Goal: Task Accomplishment & Management: Complete application form

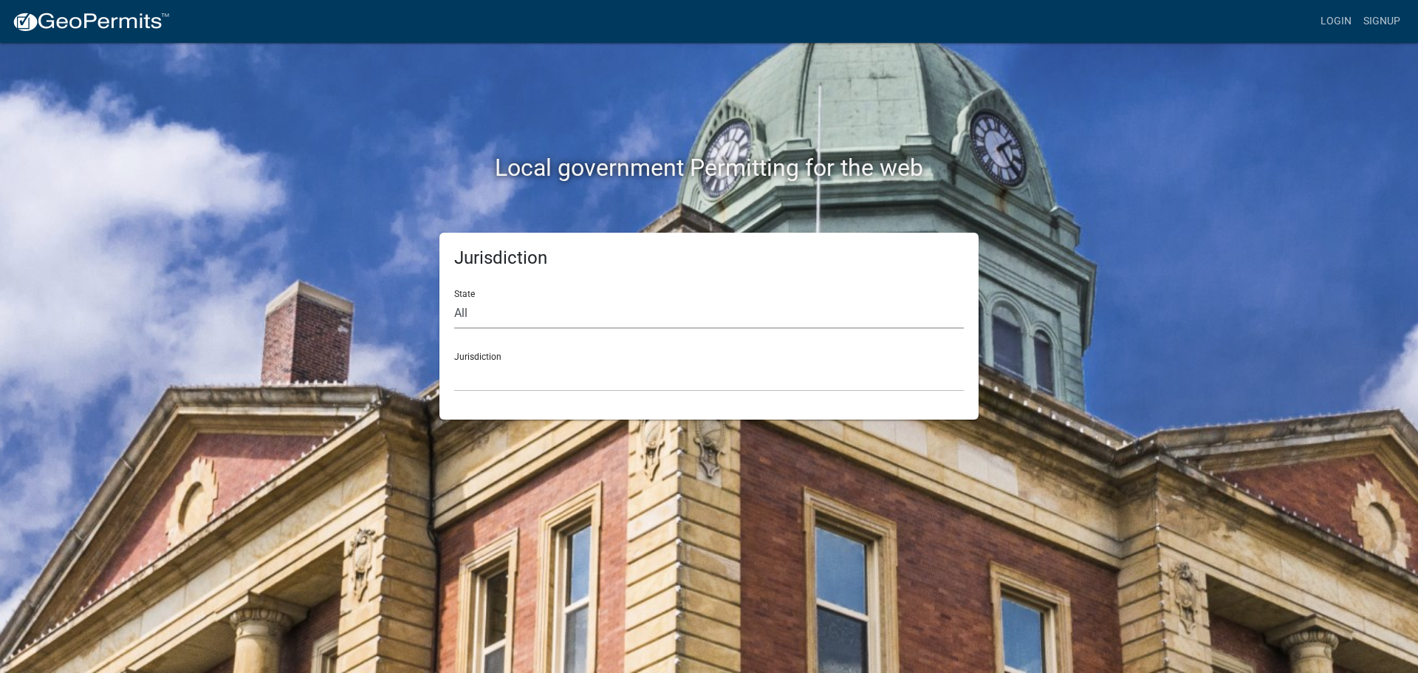
click at [541, 323] on select "All [US_STATE] [US_STATE] [US_STATE] [US_STATE] [US_STATE] [US_STATE] [US_STATE…" at bounding box center [708, 313] width 509 height 30
select select "[US_STATE]"
click at [454, 298] on select "All [US_STATE] [US_STATE] [US_STATE] [US_STATE] [US_STATE] [US_STATE] [US_STATE…" at bounding box center [708, 313] width 509 height 30
click at [495, 383] on select "[GEOGRAPHIC_DATA], [US_STATE] [GEOGRAPHIC_DATA], [US_STATE] [GEOGRAPHIC_DATA], …" at bounding box center [708, 376] width 509 height 30
click at [1051, 105] on div "Local government Permitting for the web" at bounding box center [709, 137] width 842 height 189
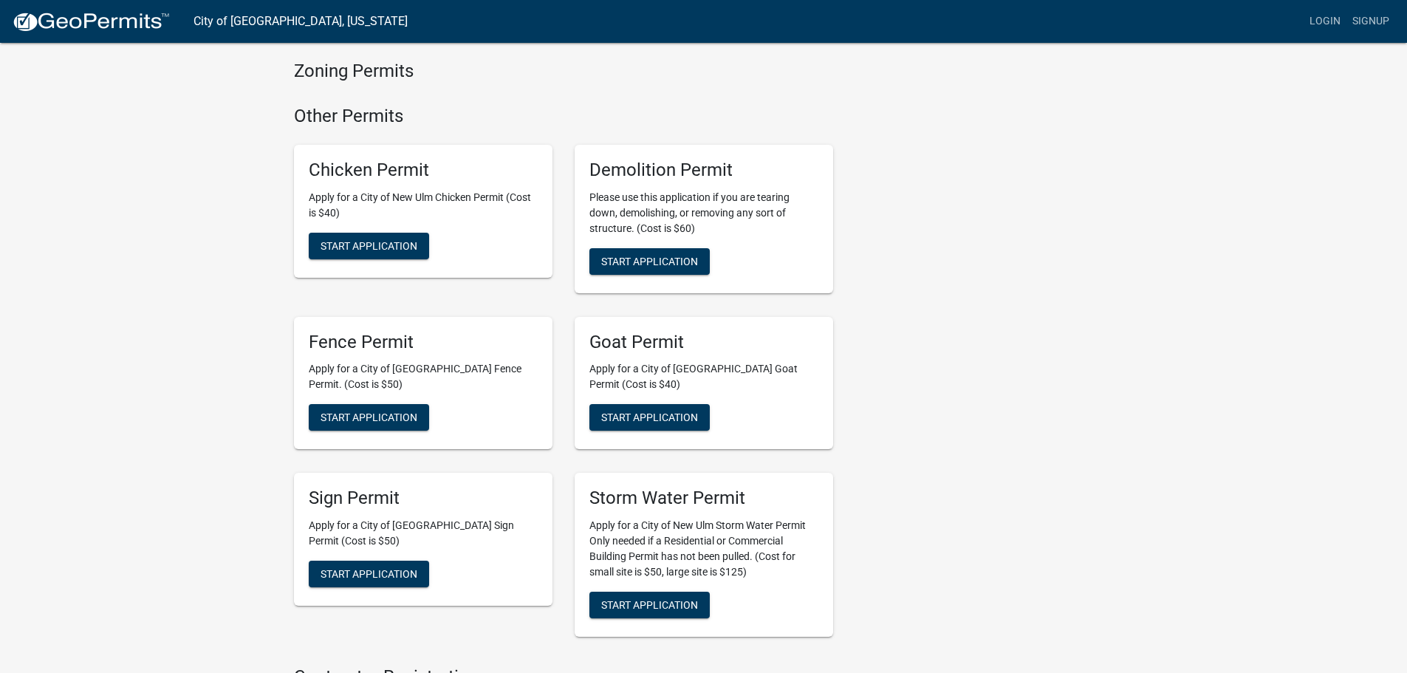
scroll to position [1181, 0]
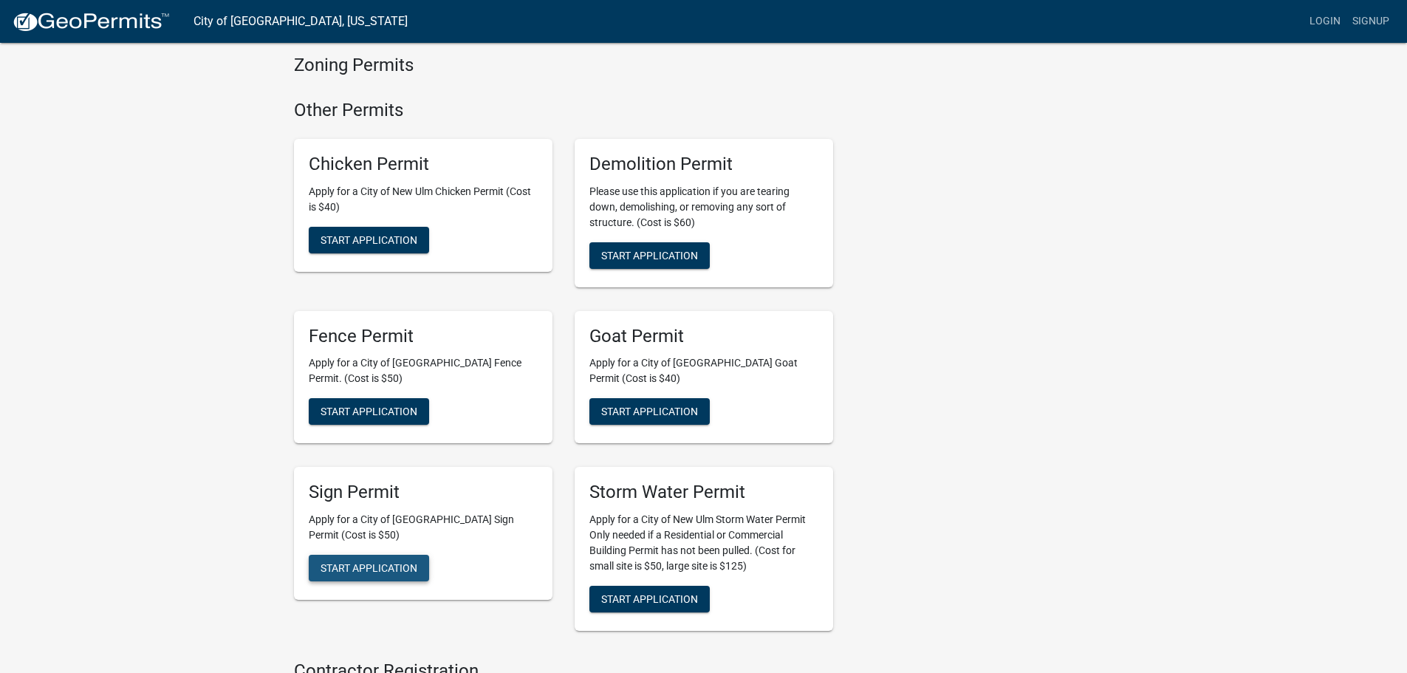
click at [385, 562] on span "Start Application" at bounding box center [368, 568] width 97 height 12
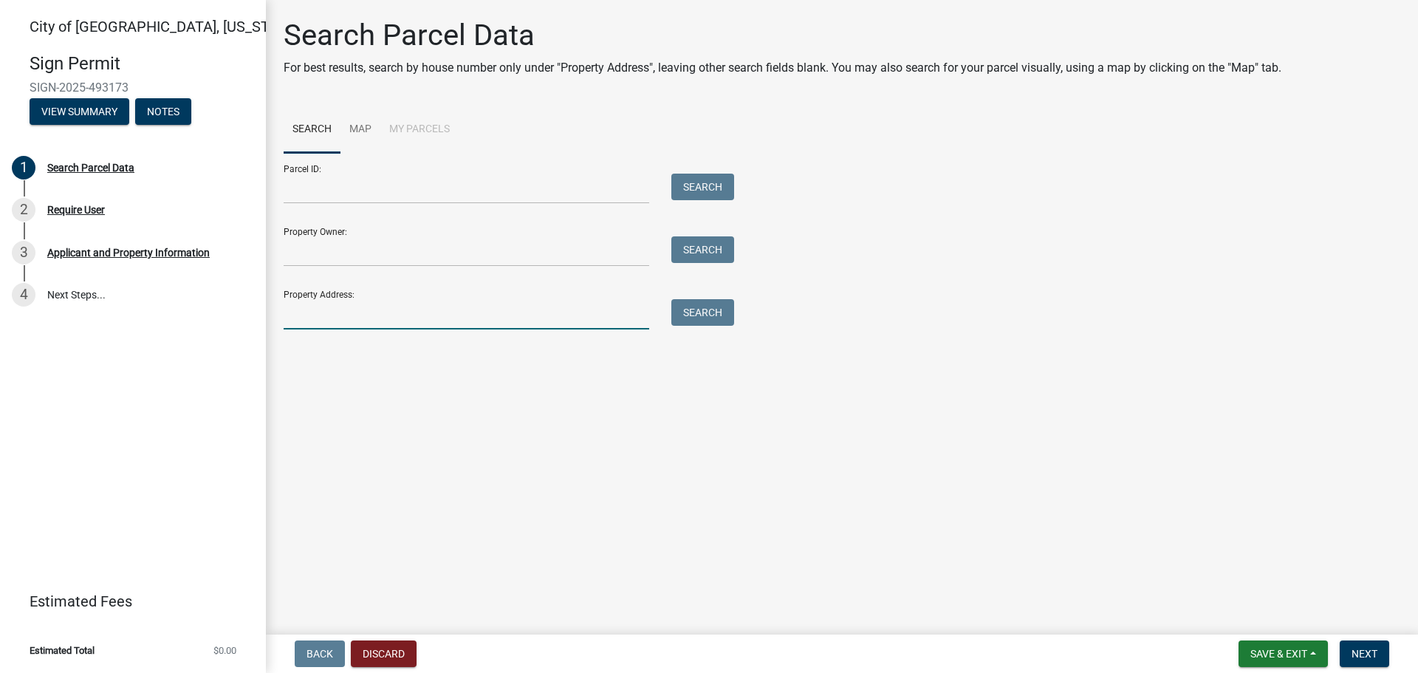
click at [314, 315] on input "Property Address:" at bounding box center [466, 314] width 365 height 30
type input "[STREET_ADDRESS]"
click at [713, 318] on button "Search" at bounding box center [702, 312] width 63 height 27
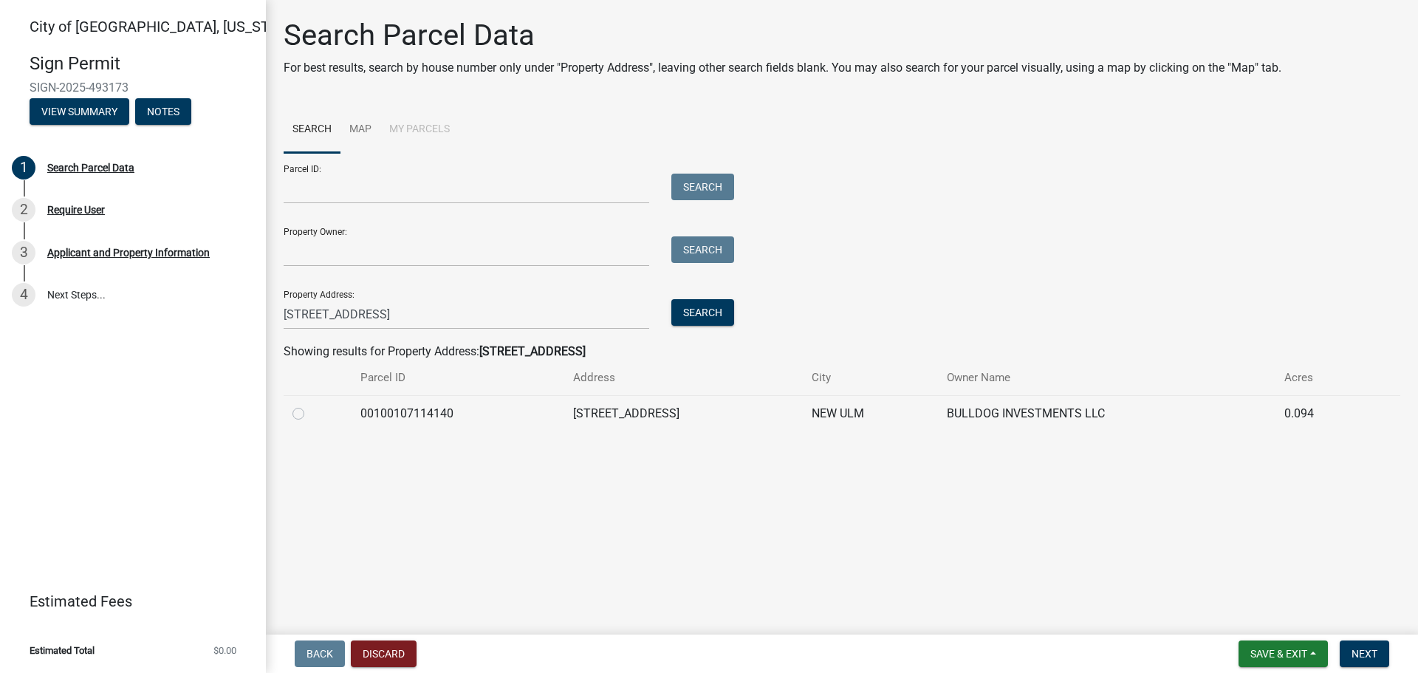
click at [310, 405] on label at bounding box center [310, 405] width 0 height 0
click at [310, 413] on input "radio" at bounding box center [315, 410] width 10 height 10
radio input "true"
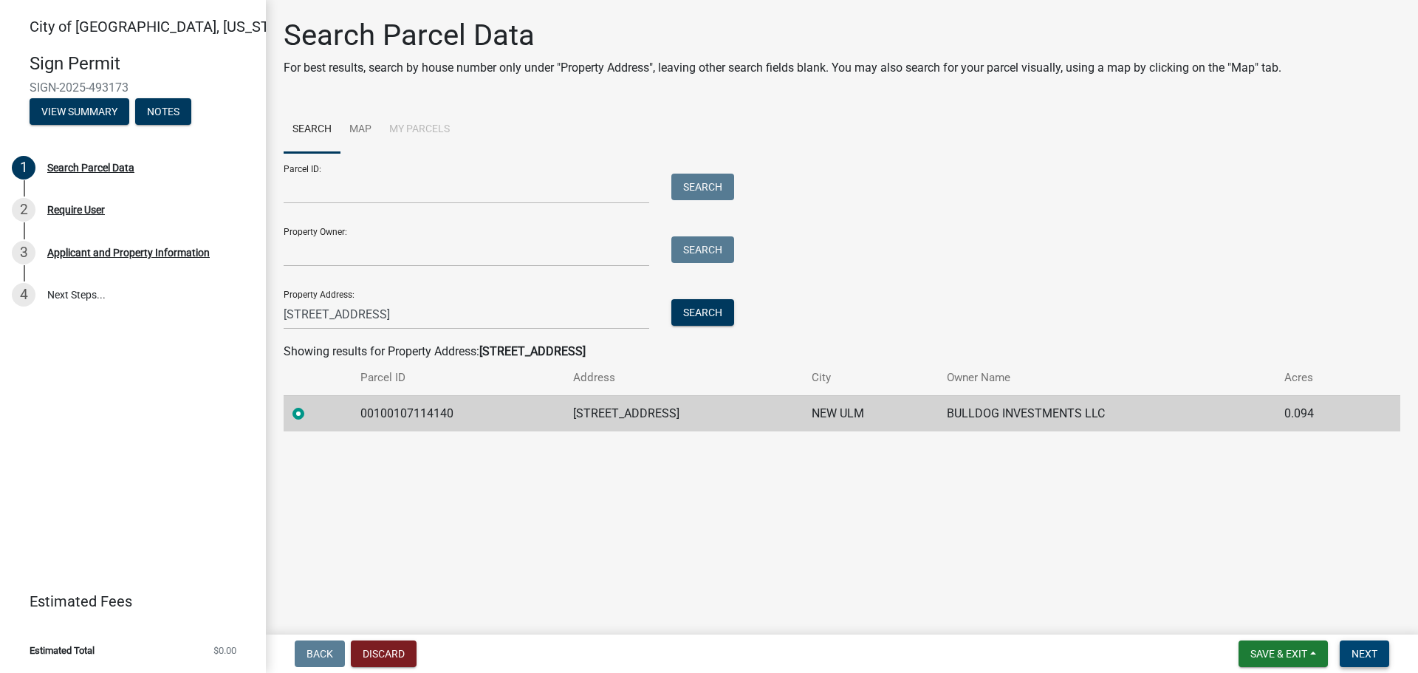
click at [1361, 657] on span "Next" at bounding box center [1364, 654] width 26 height 12
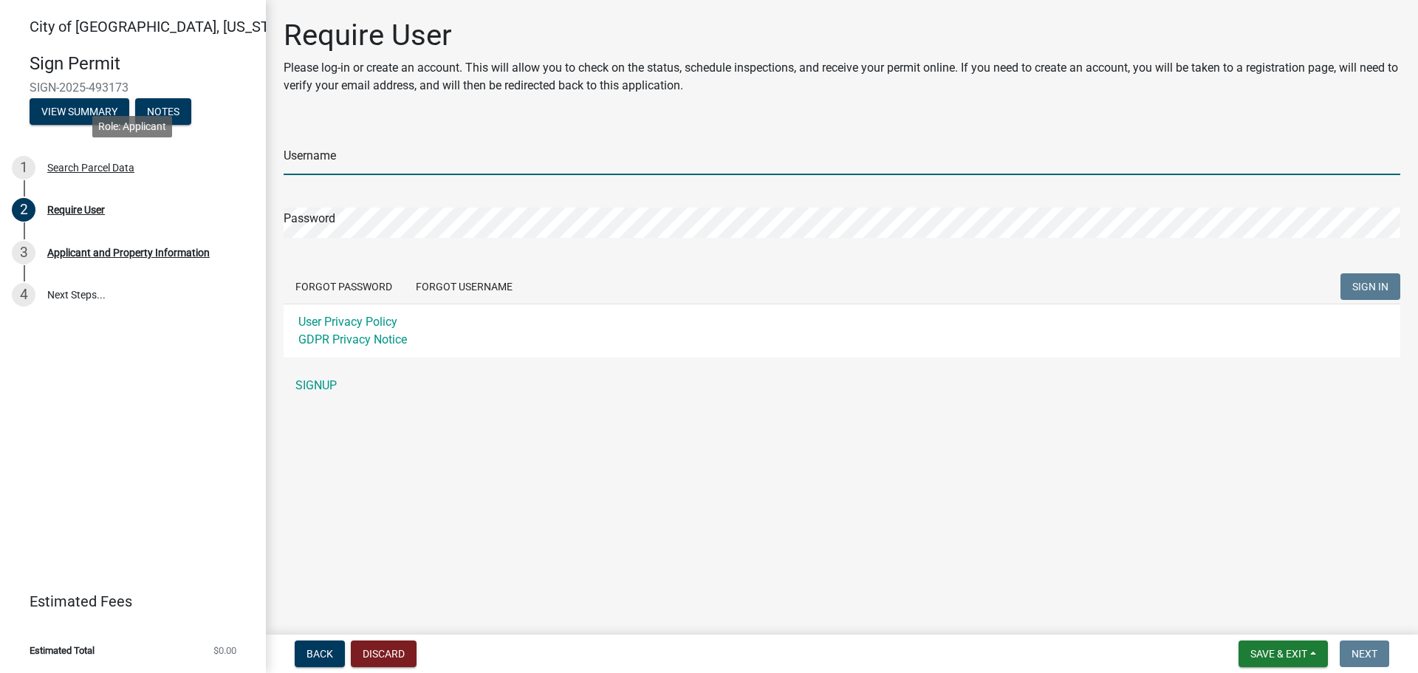
type input "[EMAIL_ADDRESS][DOMAIN_NAME]"
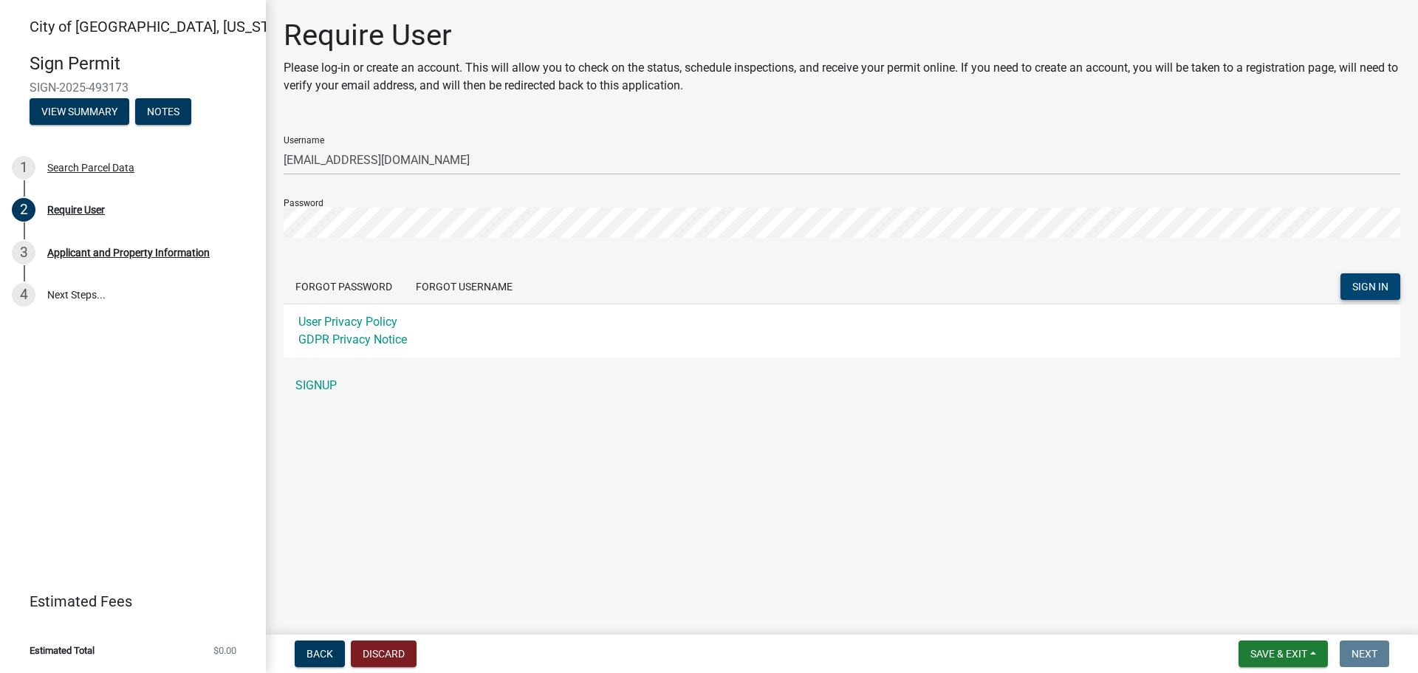
click at [1356, 281] on span "SIGN IN" at bounding box center [1370, 287] width 36 height 12
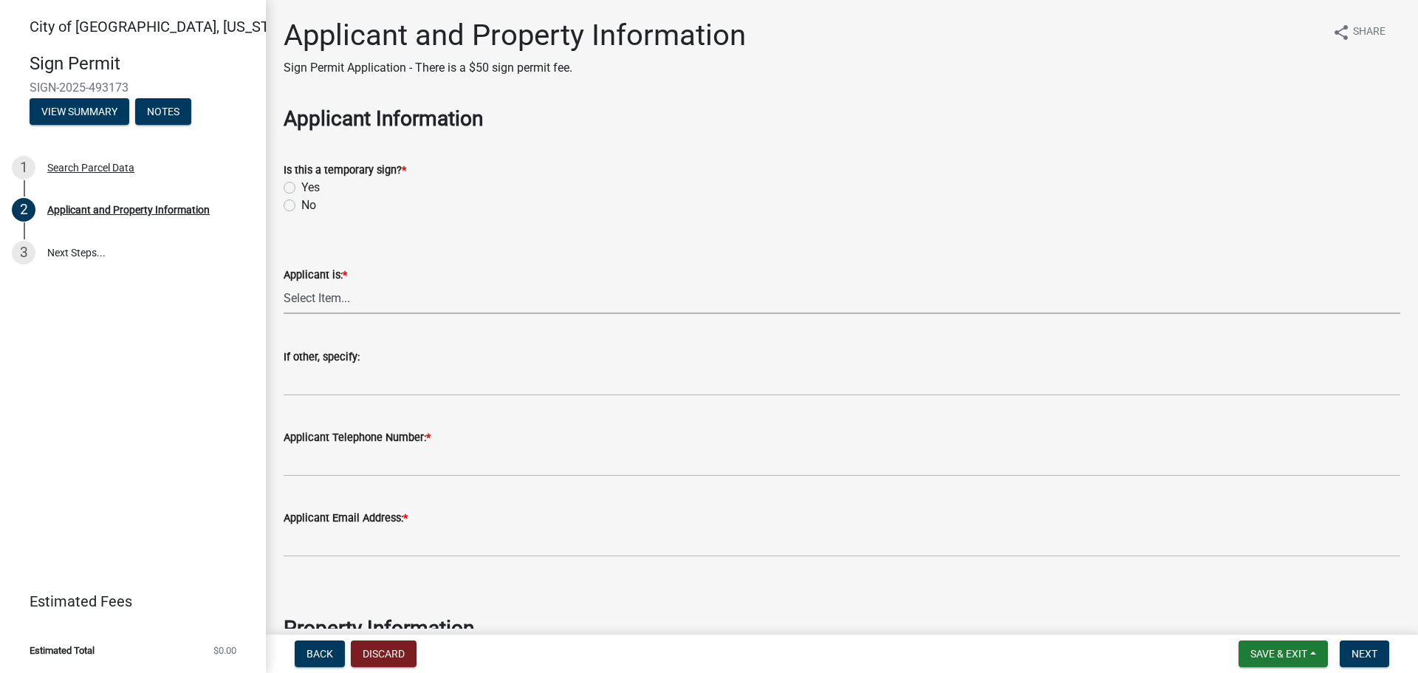
click at [330, 297] on select "Select Item... Owner Contractor/Installer Other" at bounding box center [842, 299] width 1116 height 30
click at [412, 216] on wm-data-entity-input "Is this a temporary sign? * Yes No" at bounding box center [842, 185] width 1116 height 84
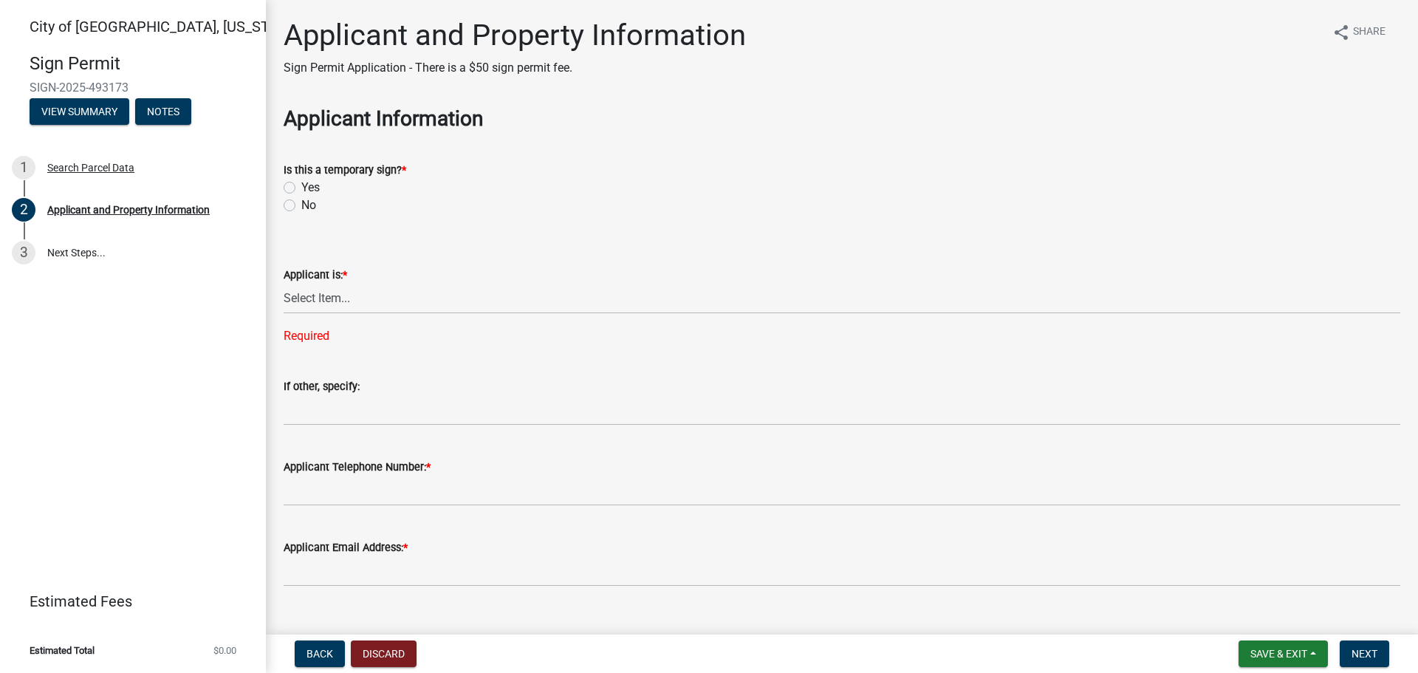
click at [301, 205] on label "No" at bounding box center [308, 205] width 15 height 18
click at [301, 205] on input "No" at bounding box center [306, 201] width 10 height 10
radio input "true"
click at [361, 305] on select "Select Item... Owner Contractor/Installer Other" at bounding box center [842, 299] width 1116 height 30
click at [284, 284] on select "Select Item... Owner Contractor/Installer Other" at bounding box center [842, 299] width 1116 height 30
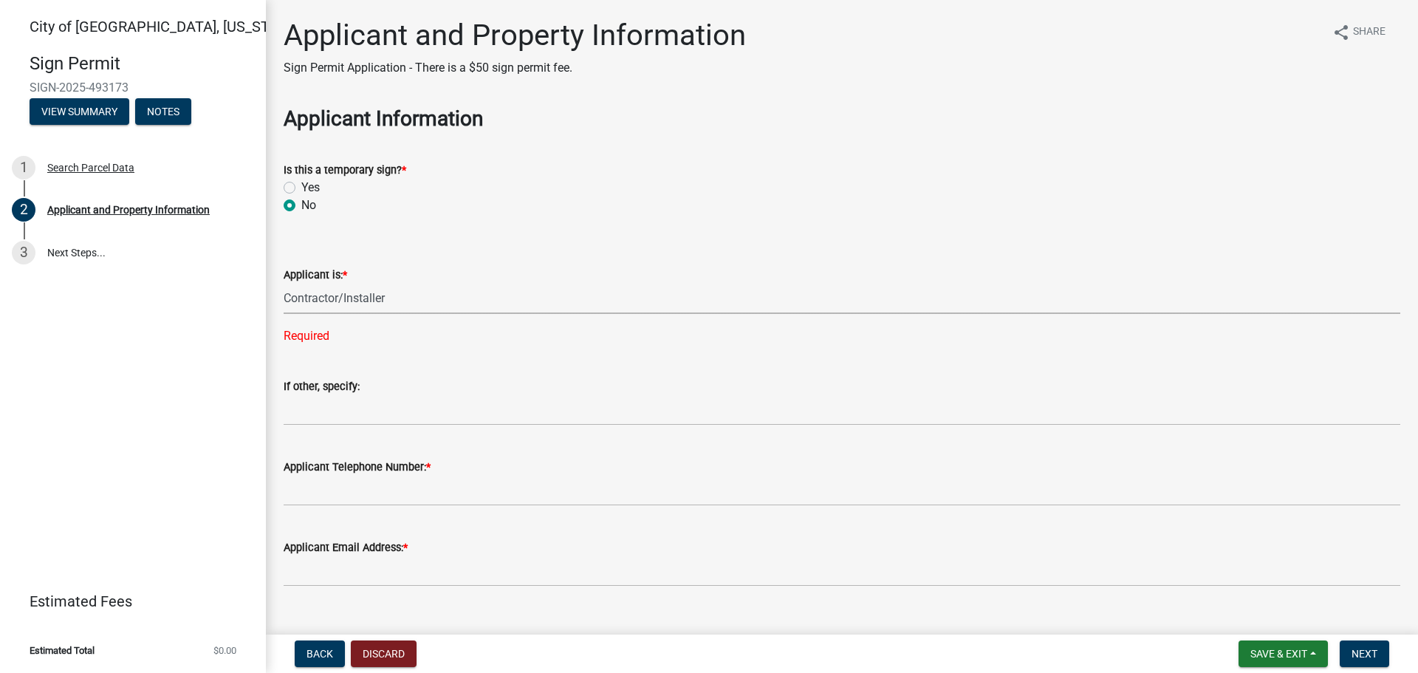
select select "1b0a4f51-4675-4ce5-b6e6-78f203fad463"
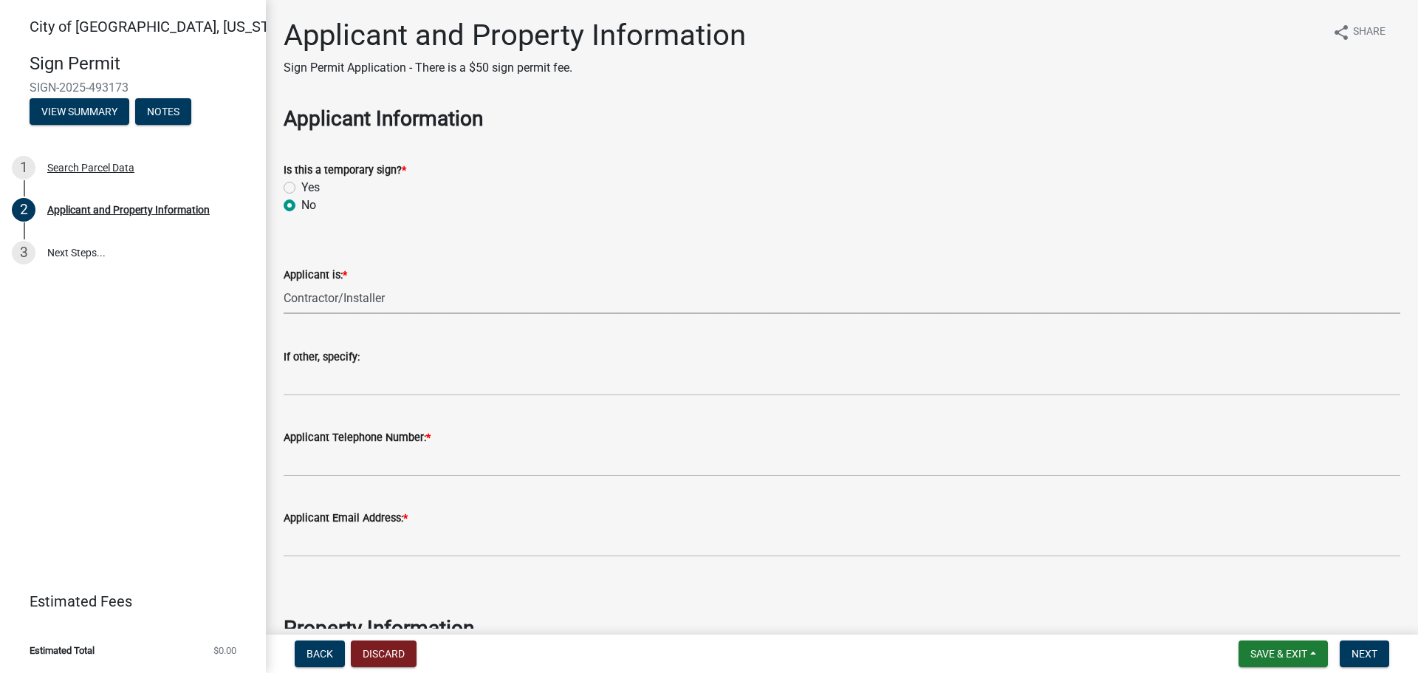
click at [453, 434] on div "Applicant Telephone Number: *" at bounding box center [842, 437] width 1116 height 18
click at [424, 442] on label "Applicant Telephone Number: *" at bounding box center [357, 438] width 147 height 10
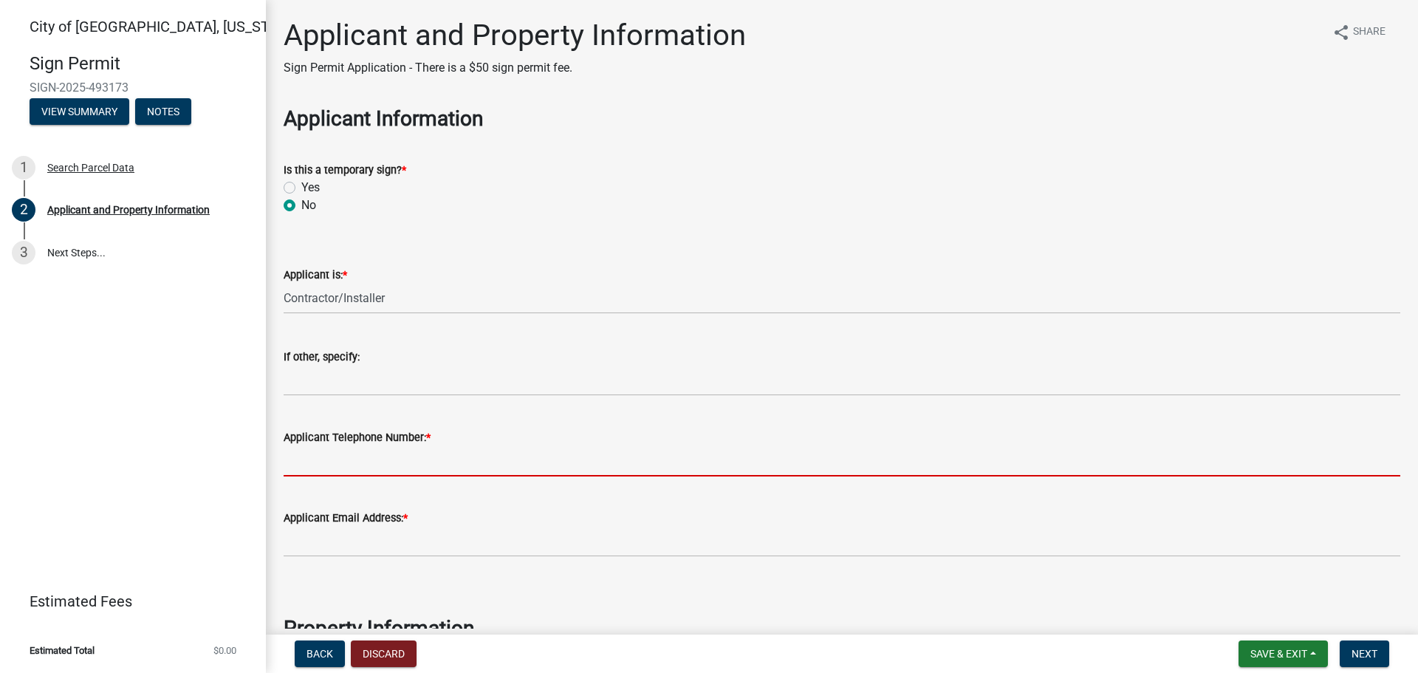
click at [424, 446] on input "Applicant Telephone Number: *" at bounding box center [842, 461] width 1116 height 30
click at [428, 433] on span "*" at bounding box center [428, 437] width 4 height 13
click at [428, 446] on input "Applicant Telephone Number: *" at bounding box center [842, 461] width 1116 height 30
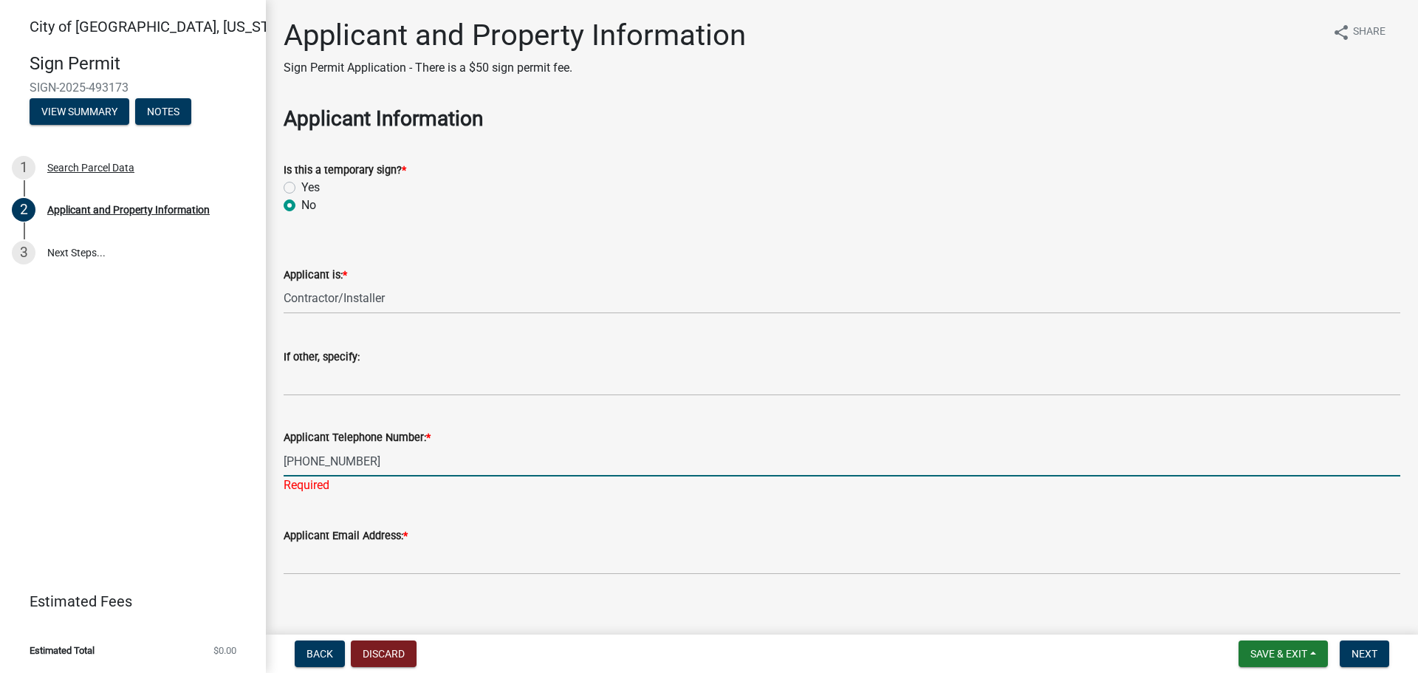
type input "[PHONE_NUMBER]"
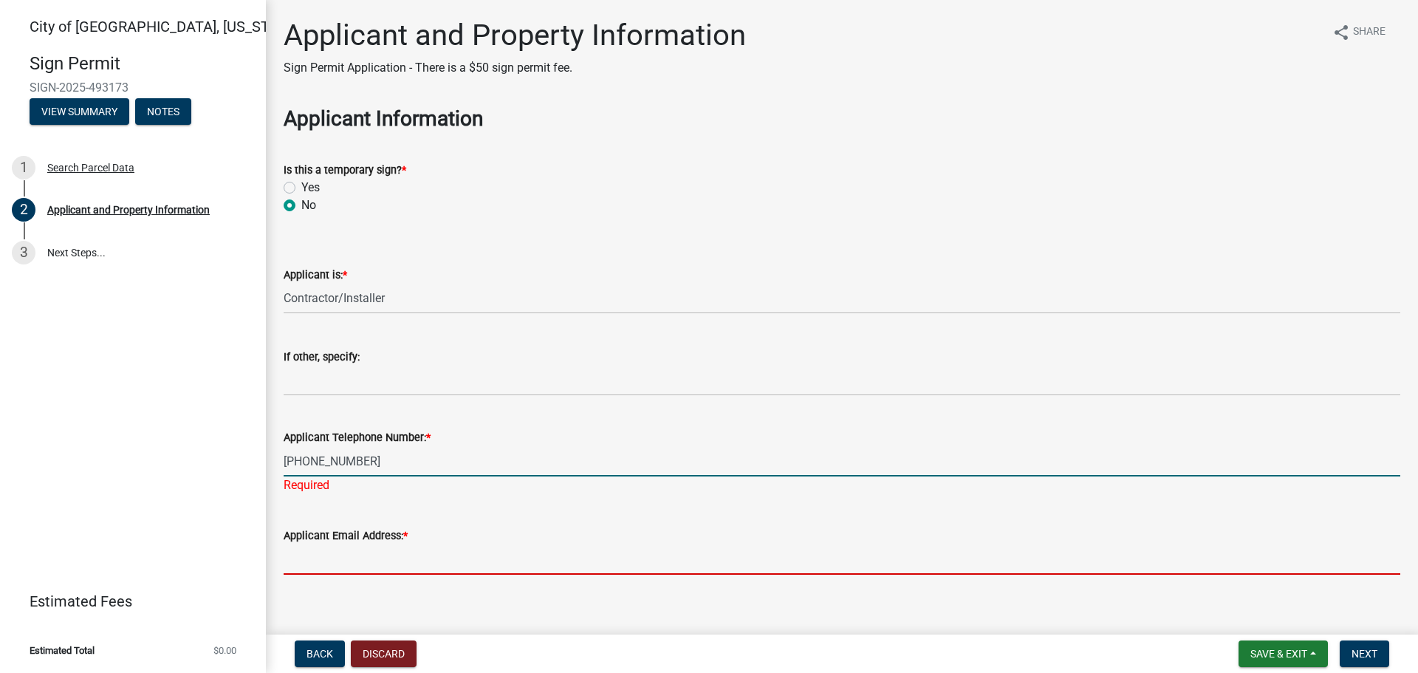
click at [437, 561] on wm-data-entity-input "Applicant Email Address: *" at bounding box center [842, 546] width 1116 height 80
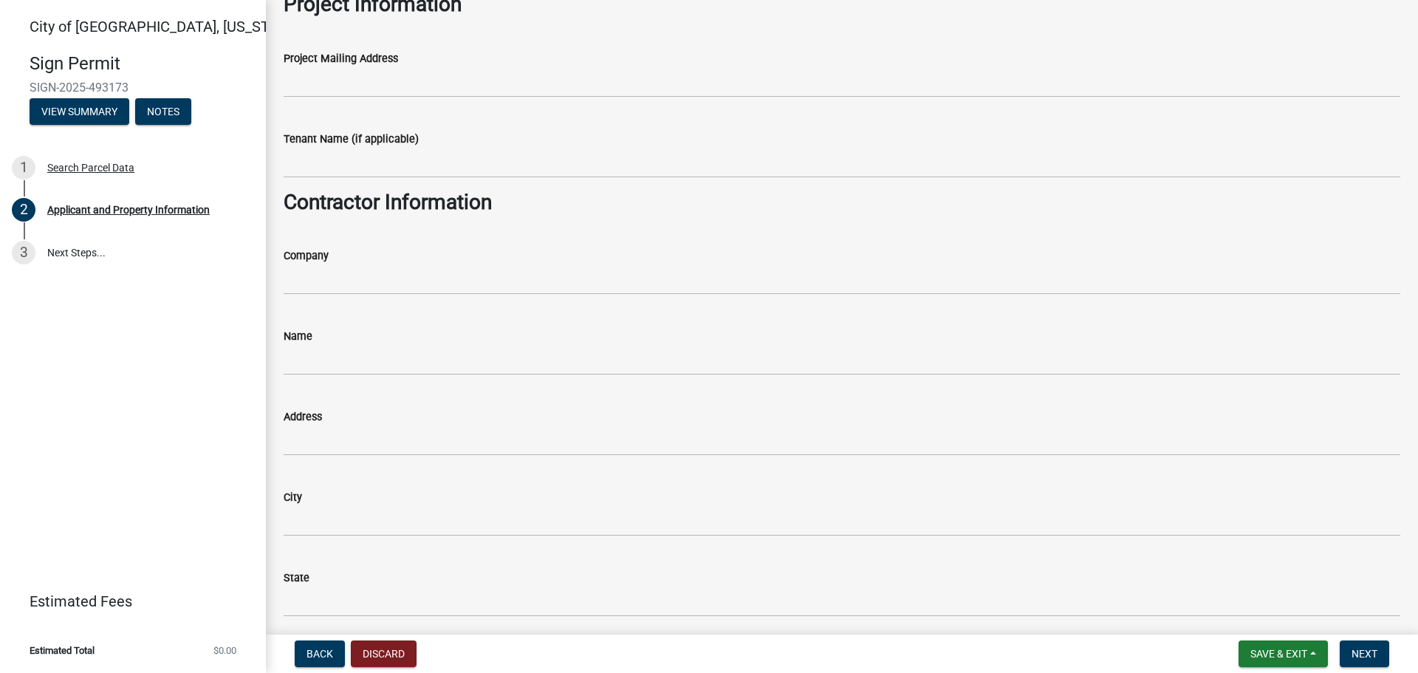
scroll to position [960, 0]
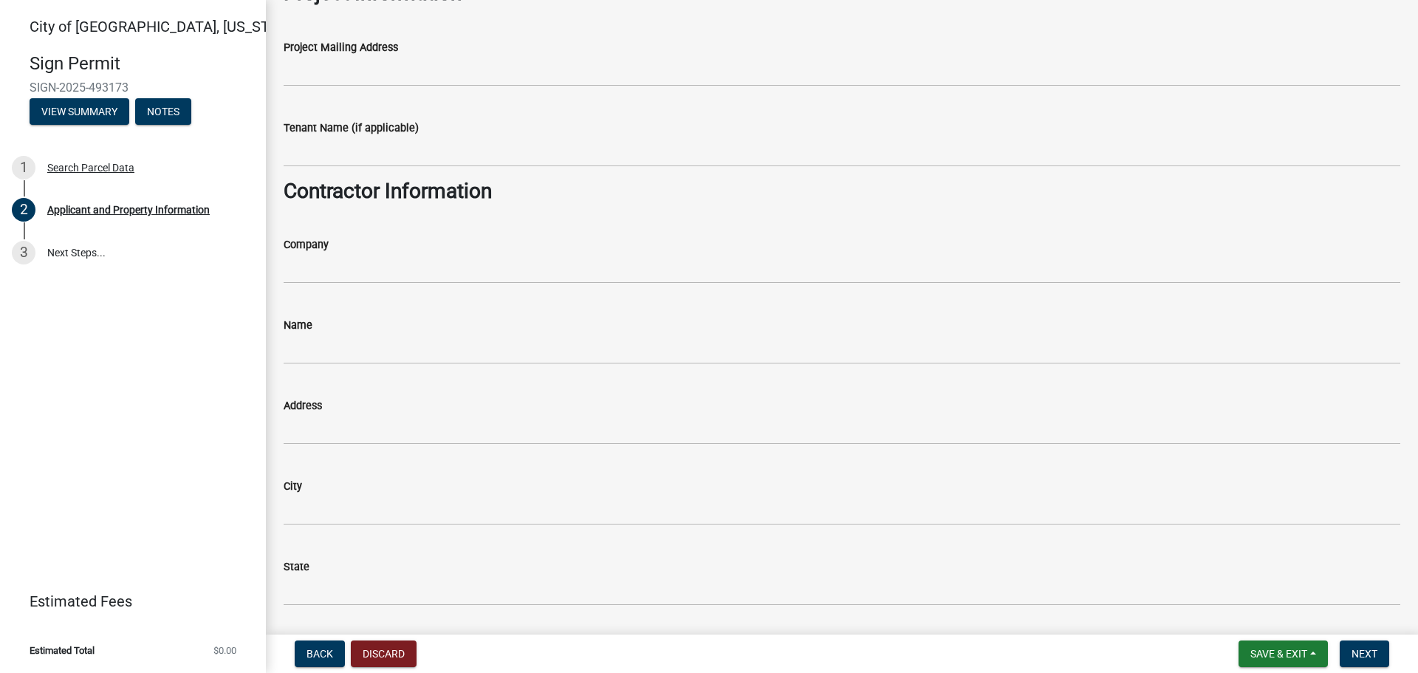
type input "[EMAIL_ADDRESS][DOMAIN_NAME]"
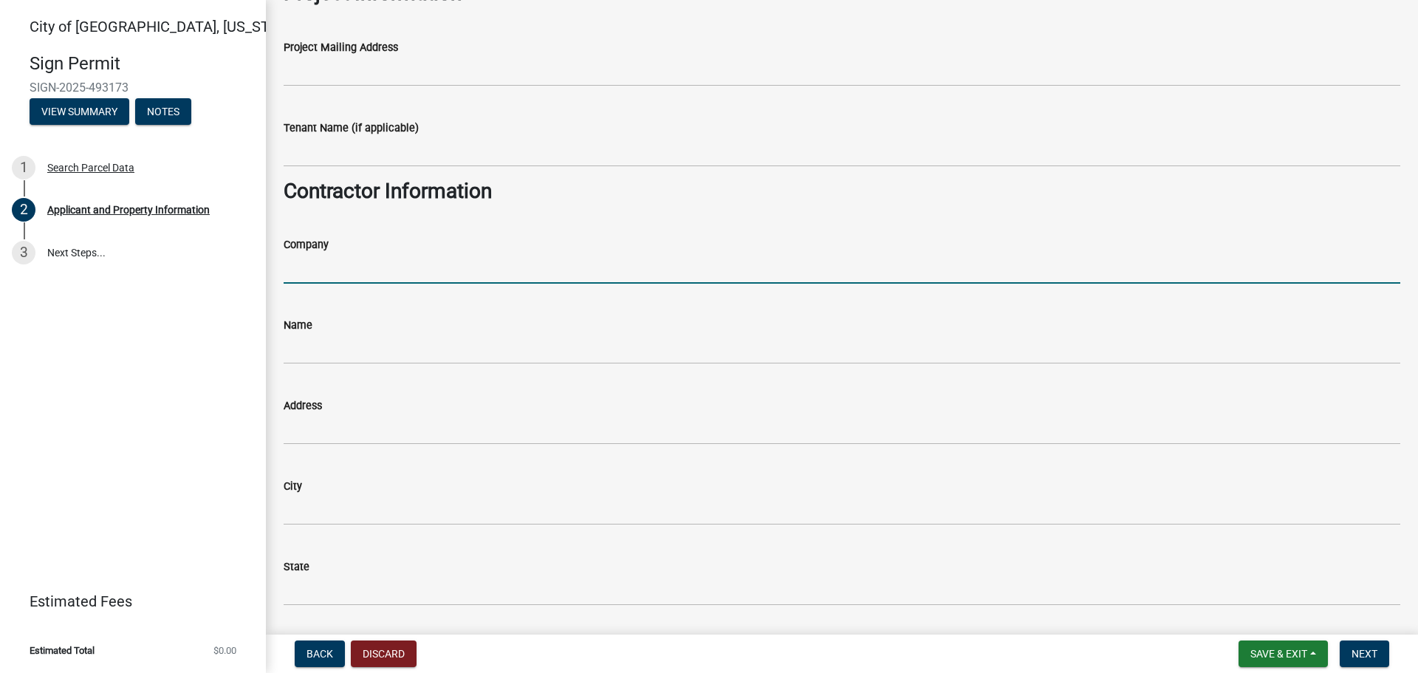
click at [301, 272] on input "Company" at bounding box center [842, 268] width 1116 height 30
type input "[PERSON_NAME]'s Signs On Broadway"
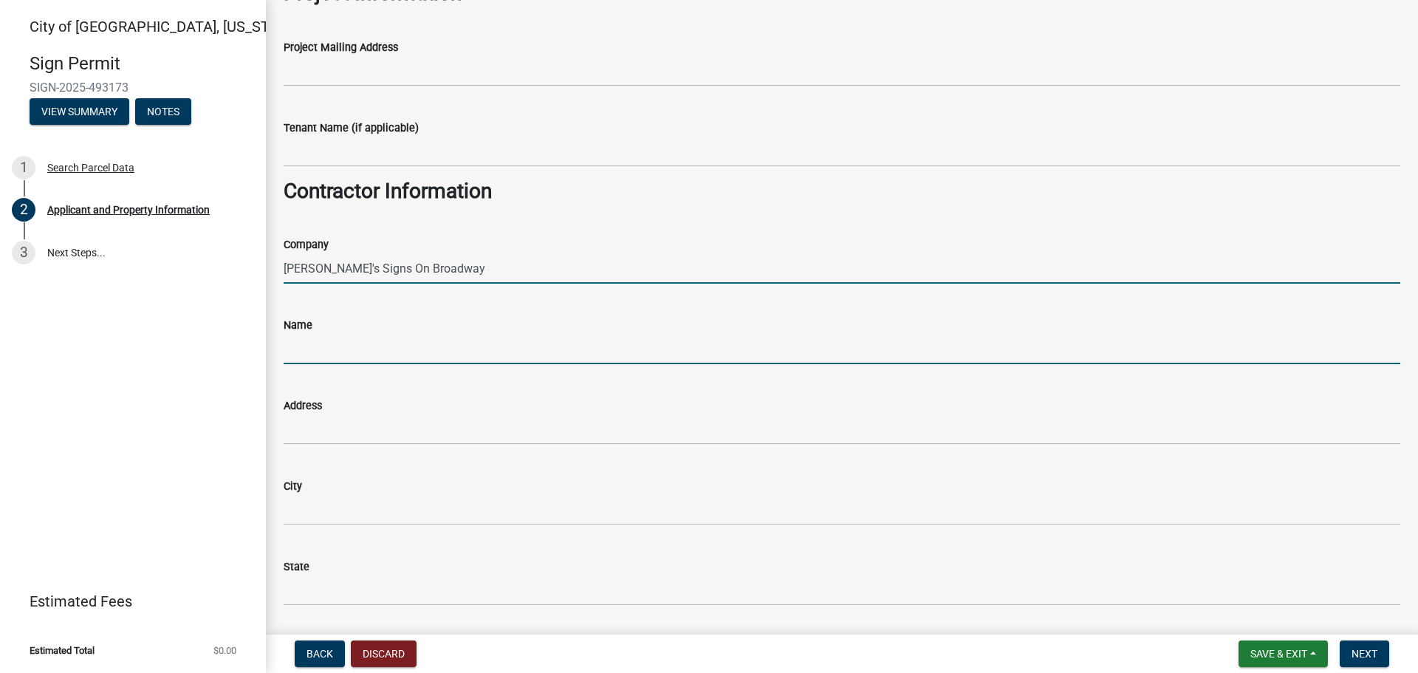
click at [325, 344] on input "Name" at bounding box center [842, 349] width 1116 height 30
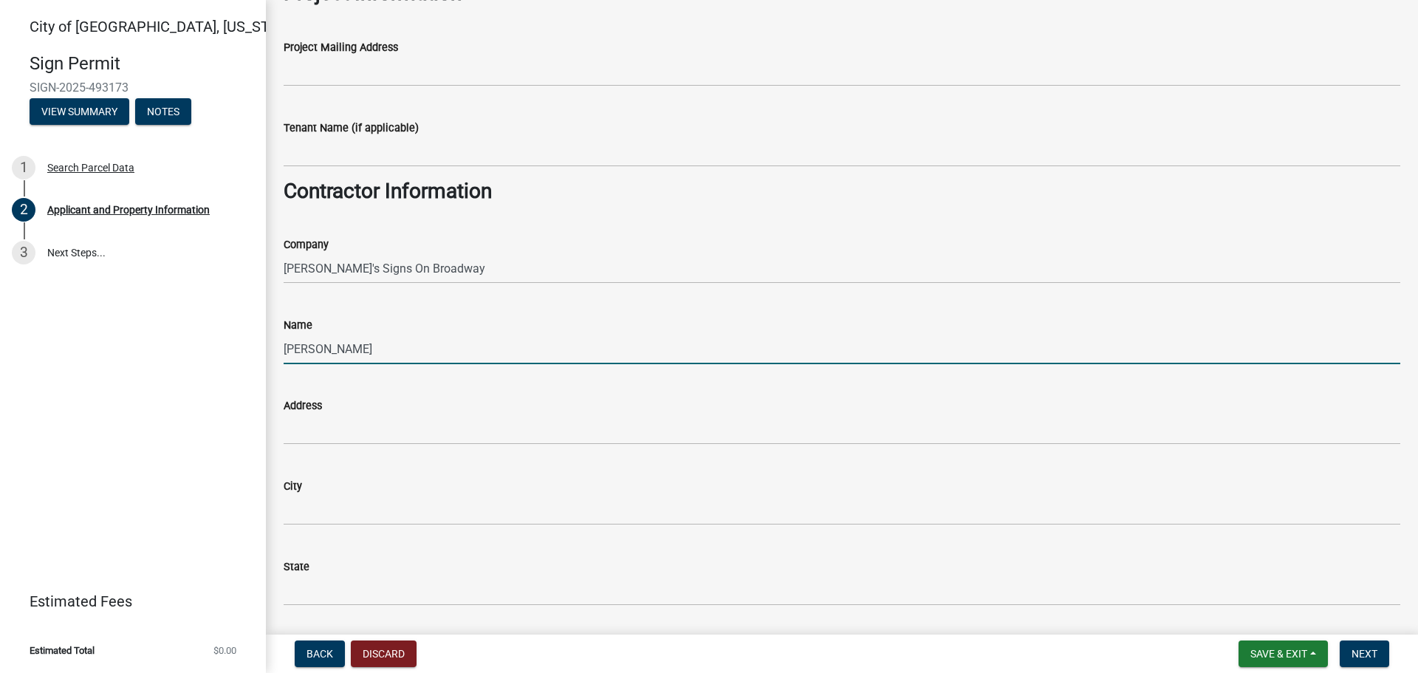
type input "[PERSON_NAME]"
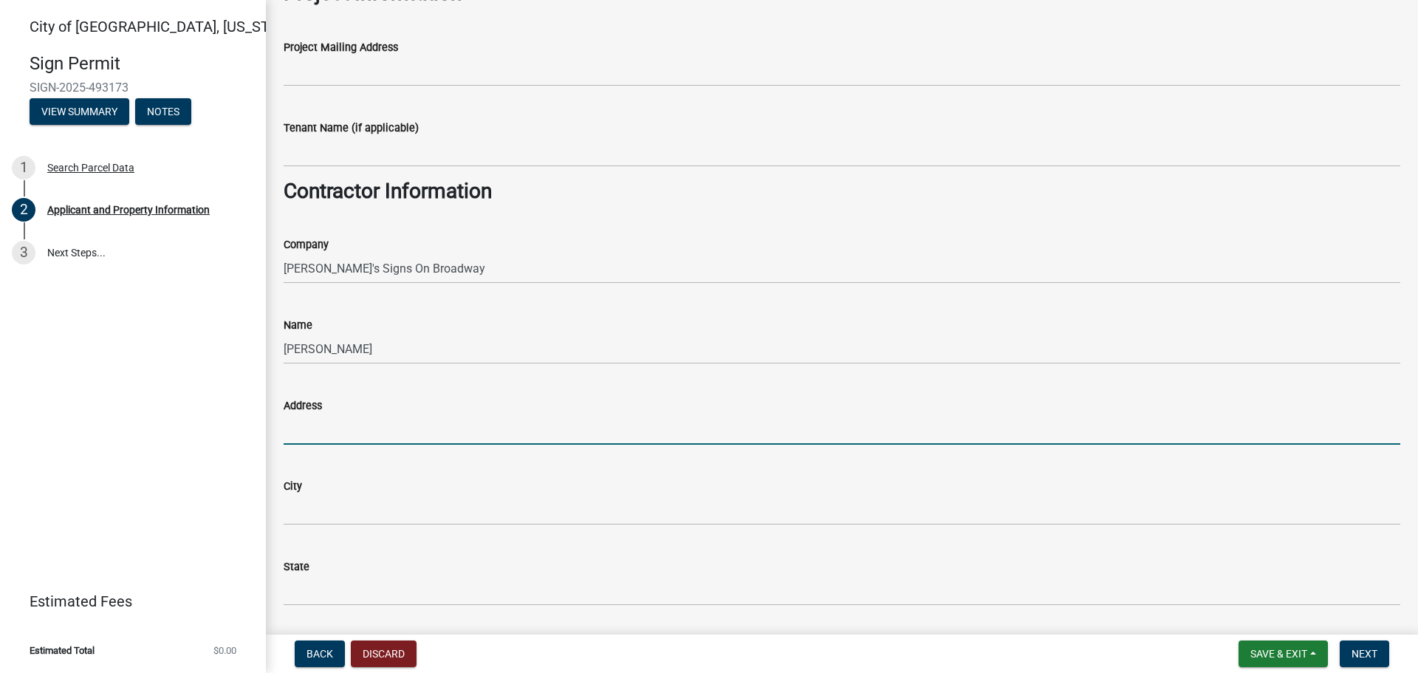
click at [307, 430] on input "Address" at bounding box center [842, 429] width 1116 height 30
type input "[STREET_ADDRESS]"
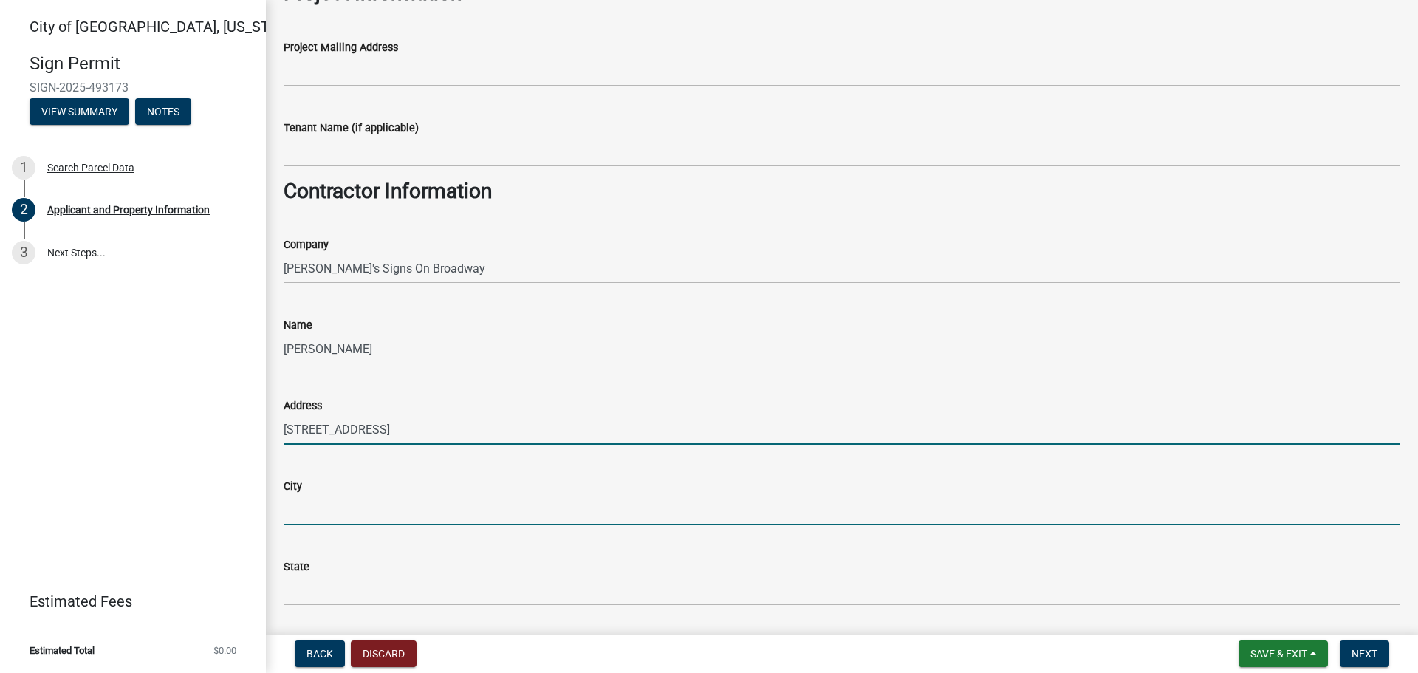
click at [317, 499] on input "City" at bounding box center [842, 510] width 1116 height 30
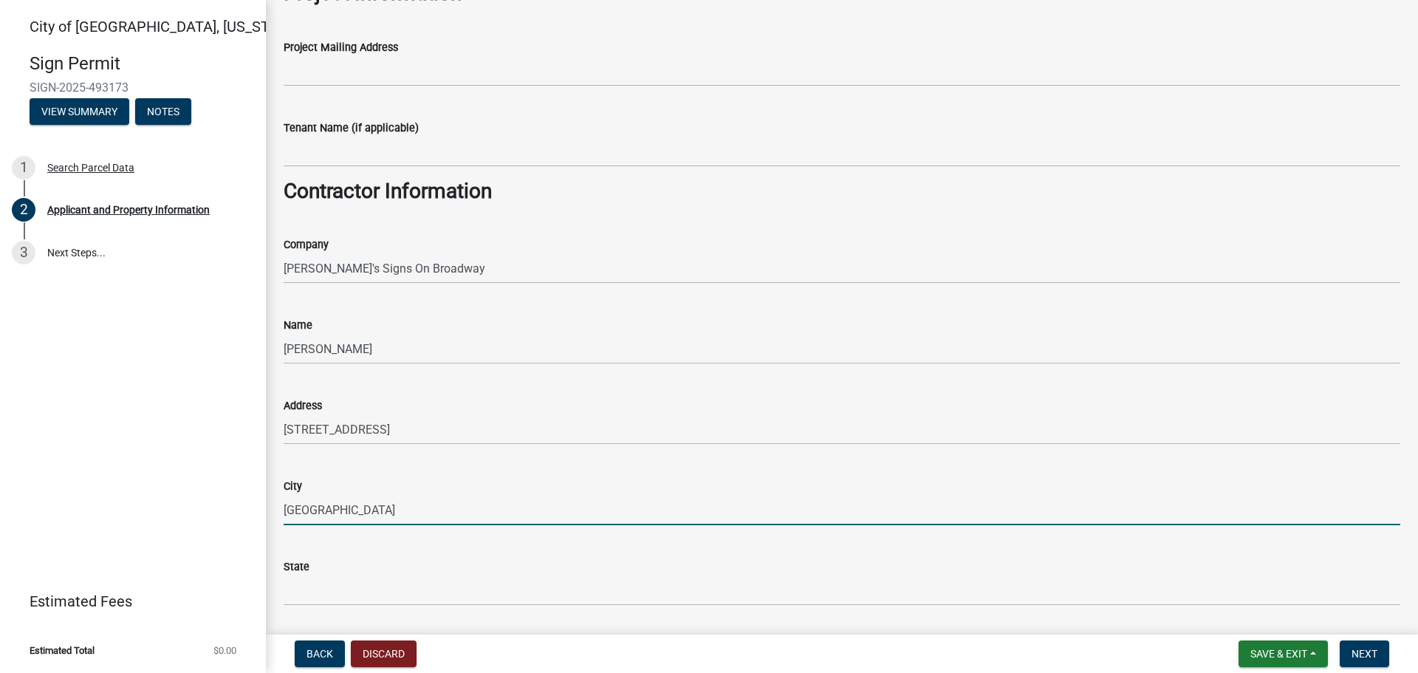
type input "[GEOGRAPHIC_DATA]"
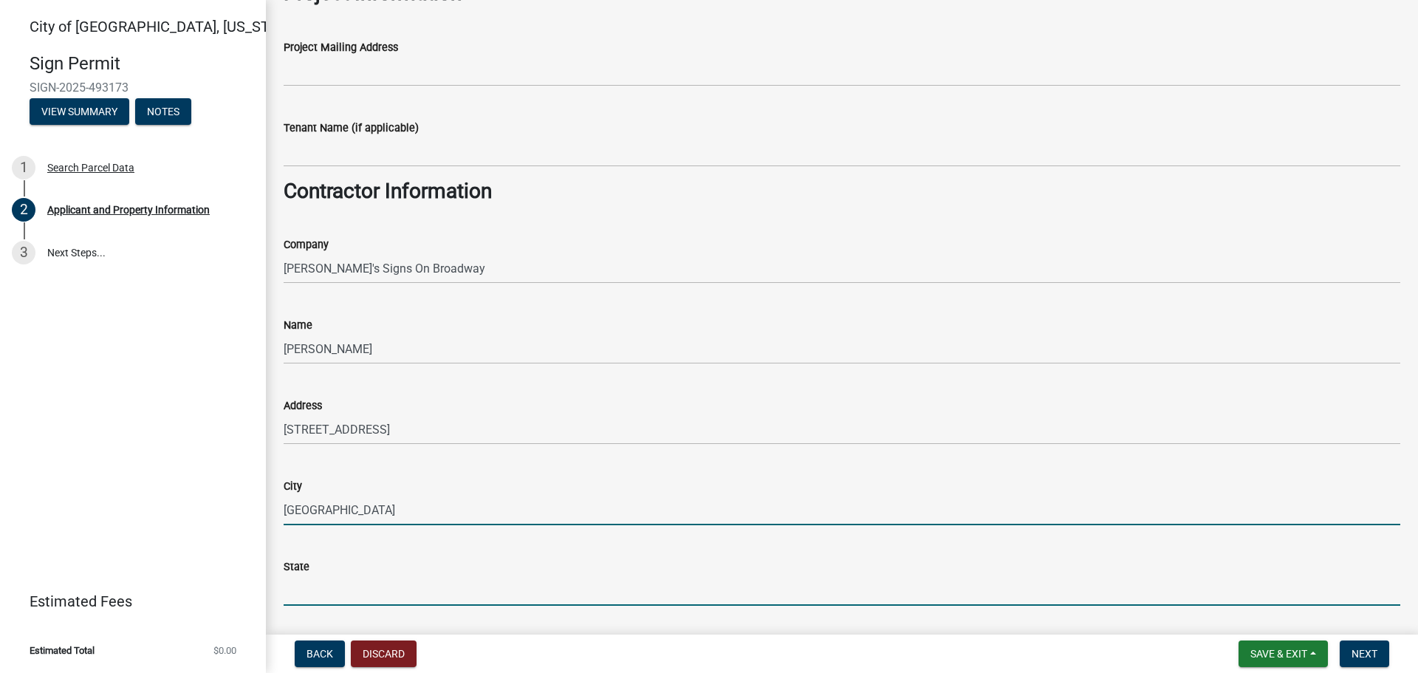
click at [332, 579] on input "State" at bounding box center [842, 590] width 1116 height 30
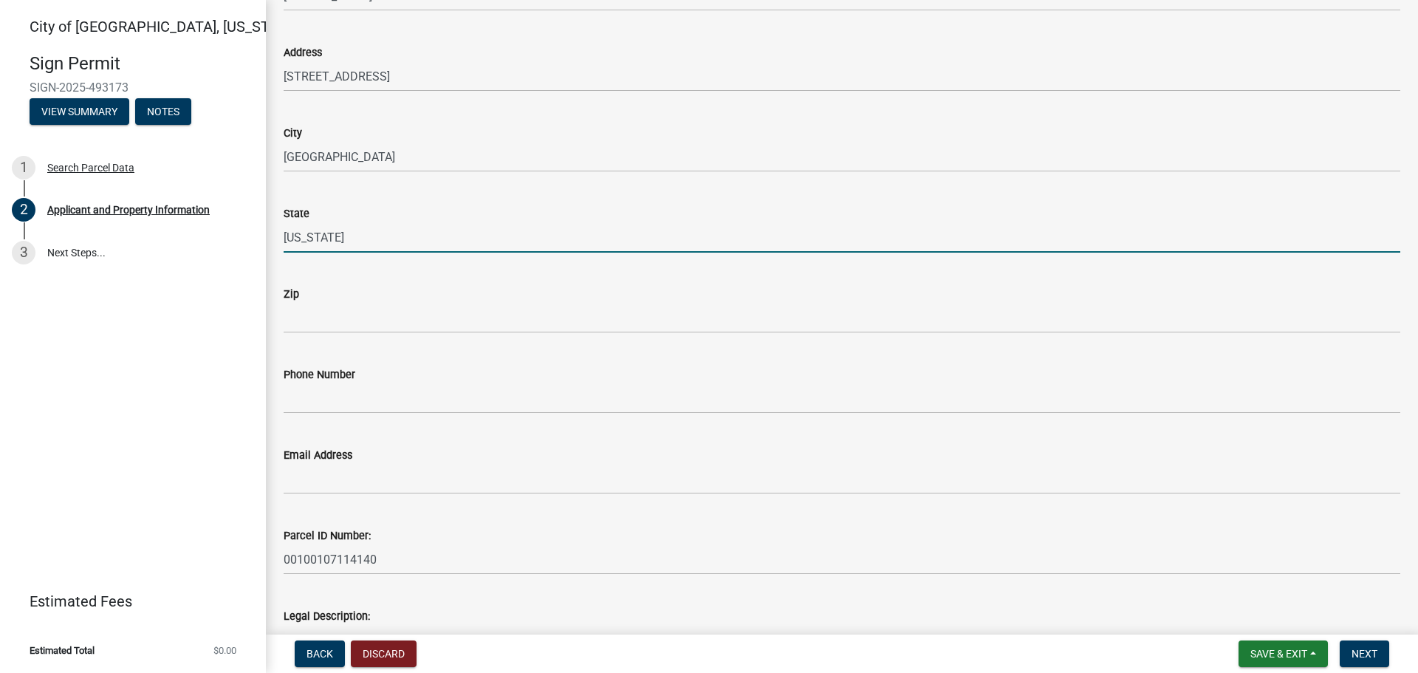
scroll to position [1329, 0]
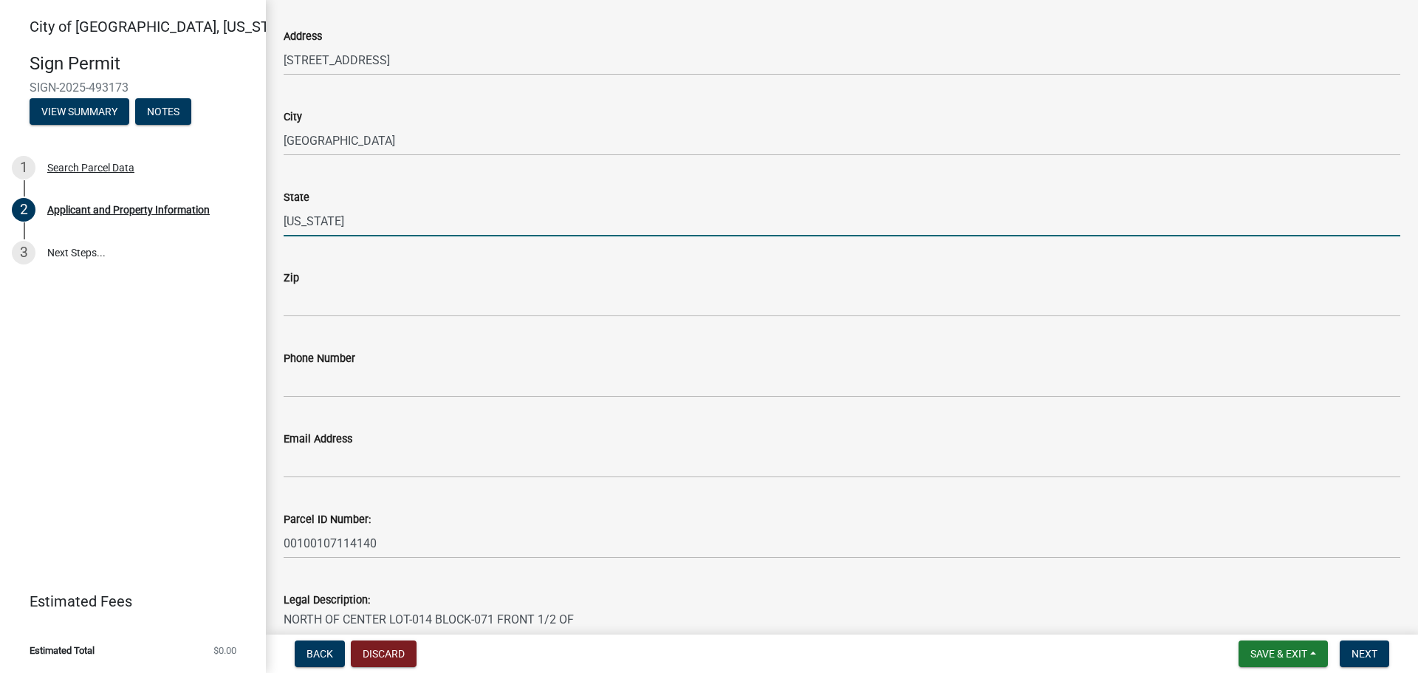
type input "[US_STATE]"
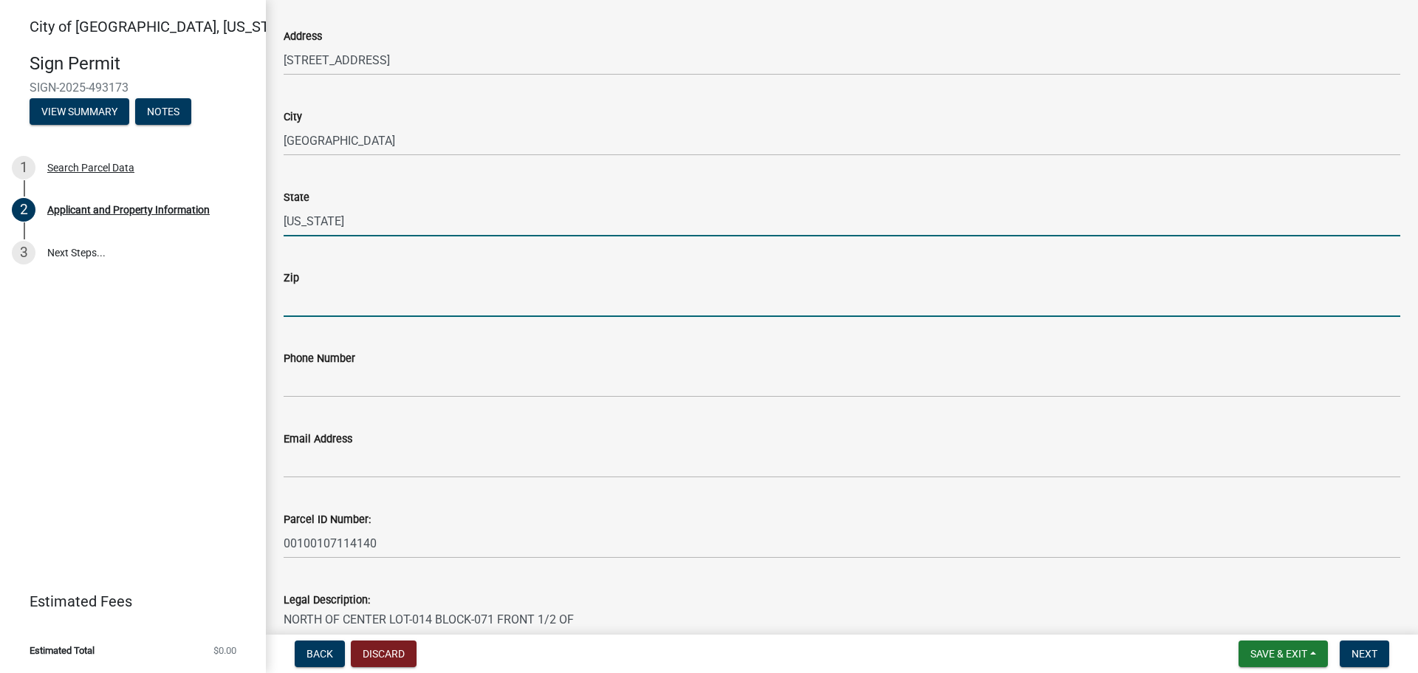
click at [320, 305] on input "Zip" at bounding box center [842, 301] width 1116 height 30
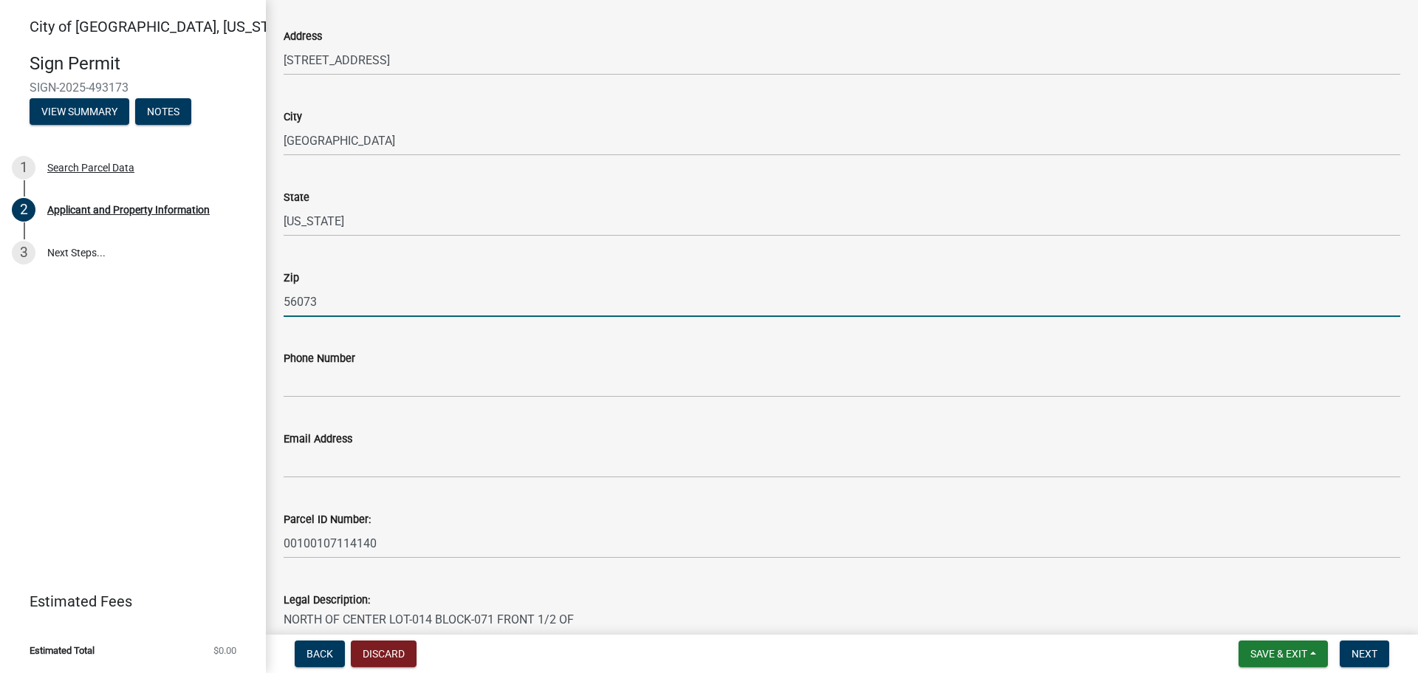
type input "56073"
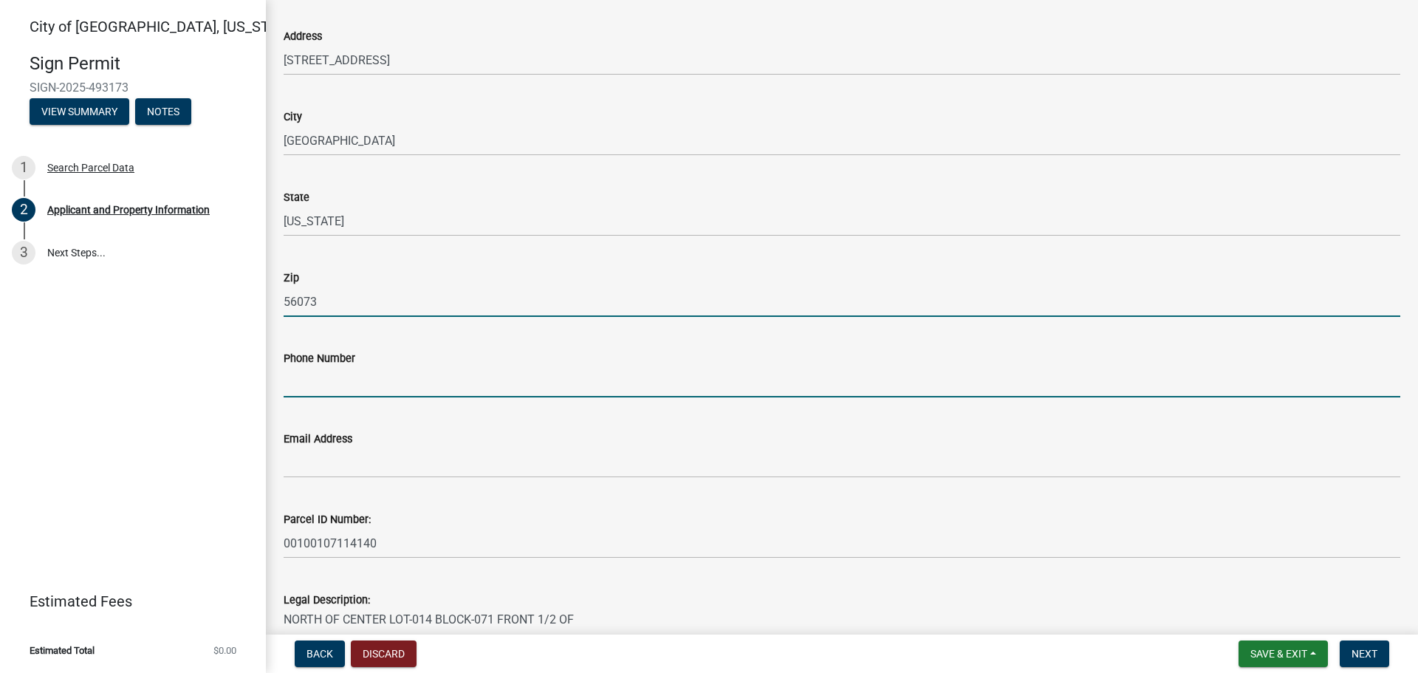
click at [312, 380] on input "Phone Number" at bounding box center [842, 382] width 1116 height 30
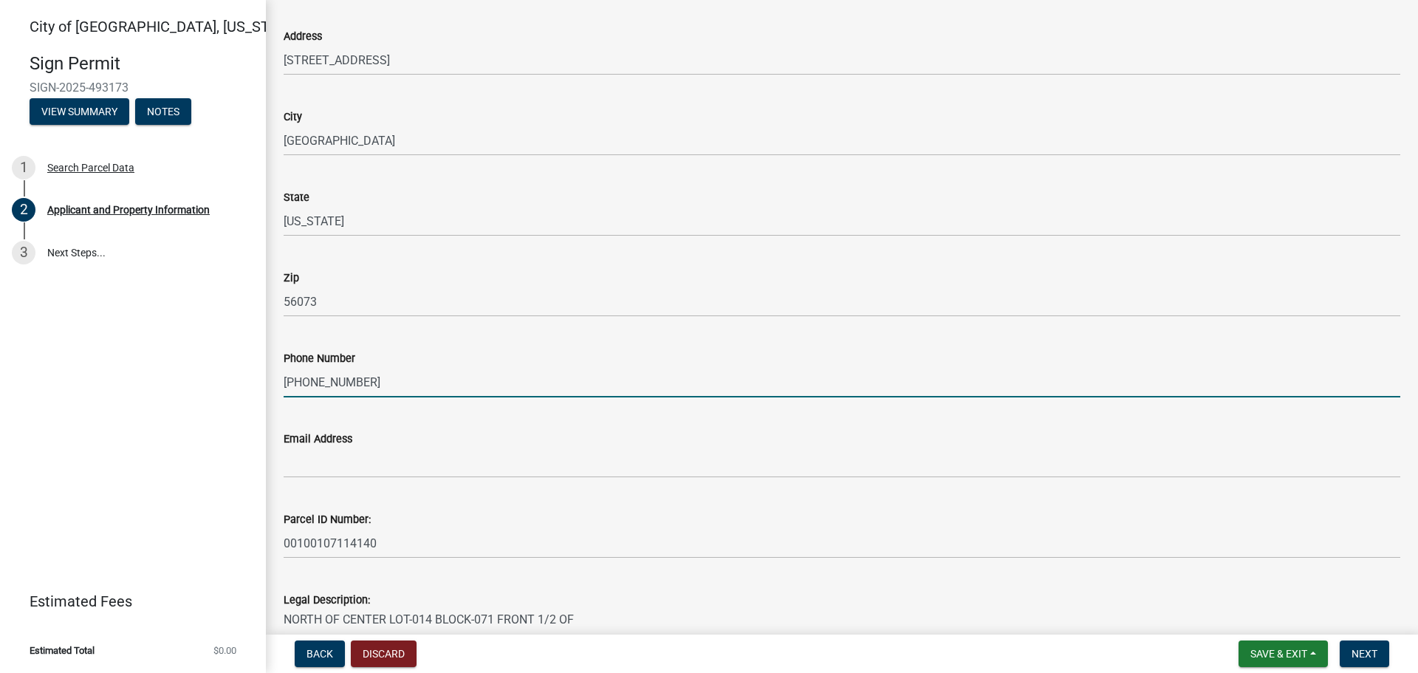
type input "[PHONE_NUMBER]"
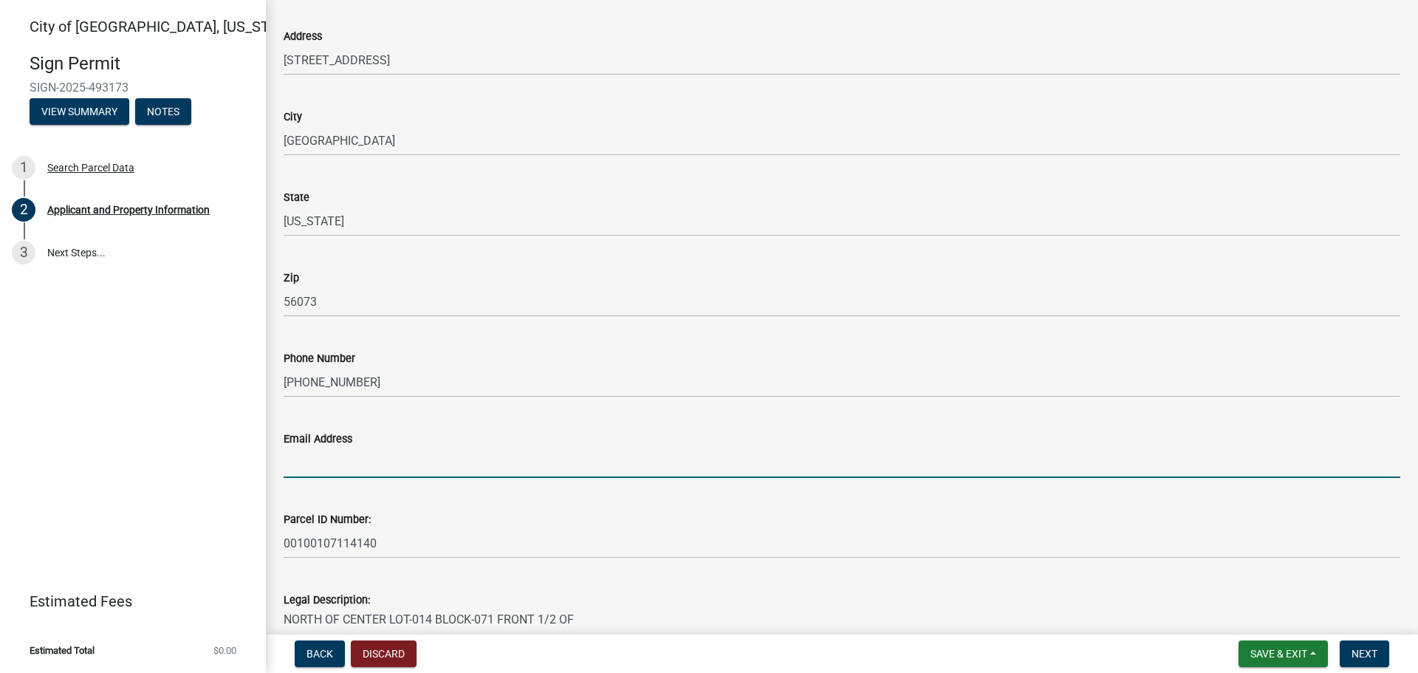
click at [346, 461] on input "Email Address" at bounding box center [842, 462] width 1116 height 30
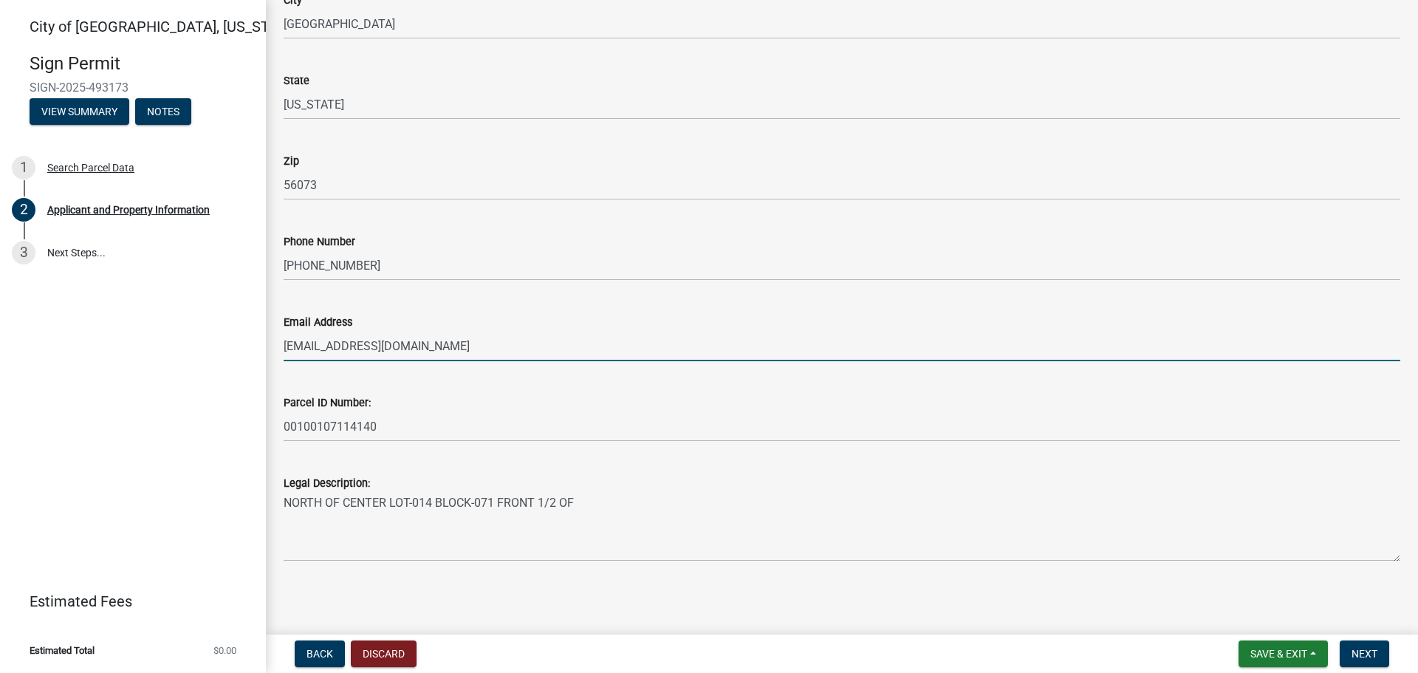
scroll to position [1448, 0]
type input "[EMAIL_ADDRESS][DOMAIN_NAME]"
click at [1365, 656] on span "Next" at bounding box center [1364, 654] width 26 height 12
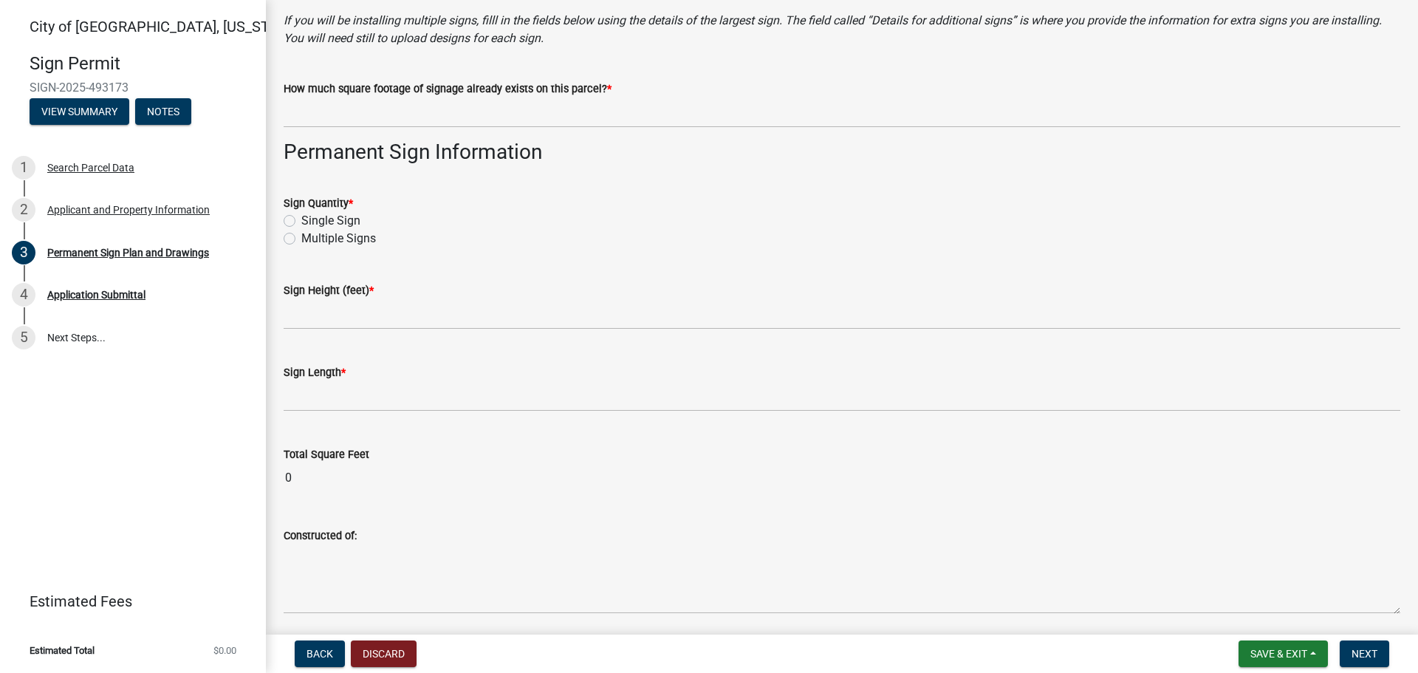
scroll to position [0, 0]
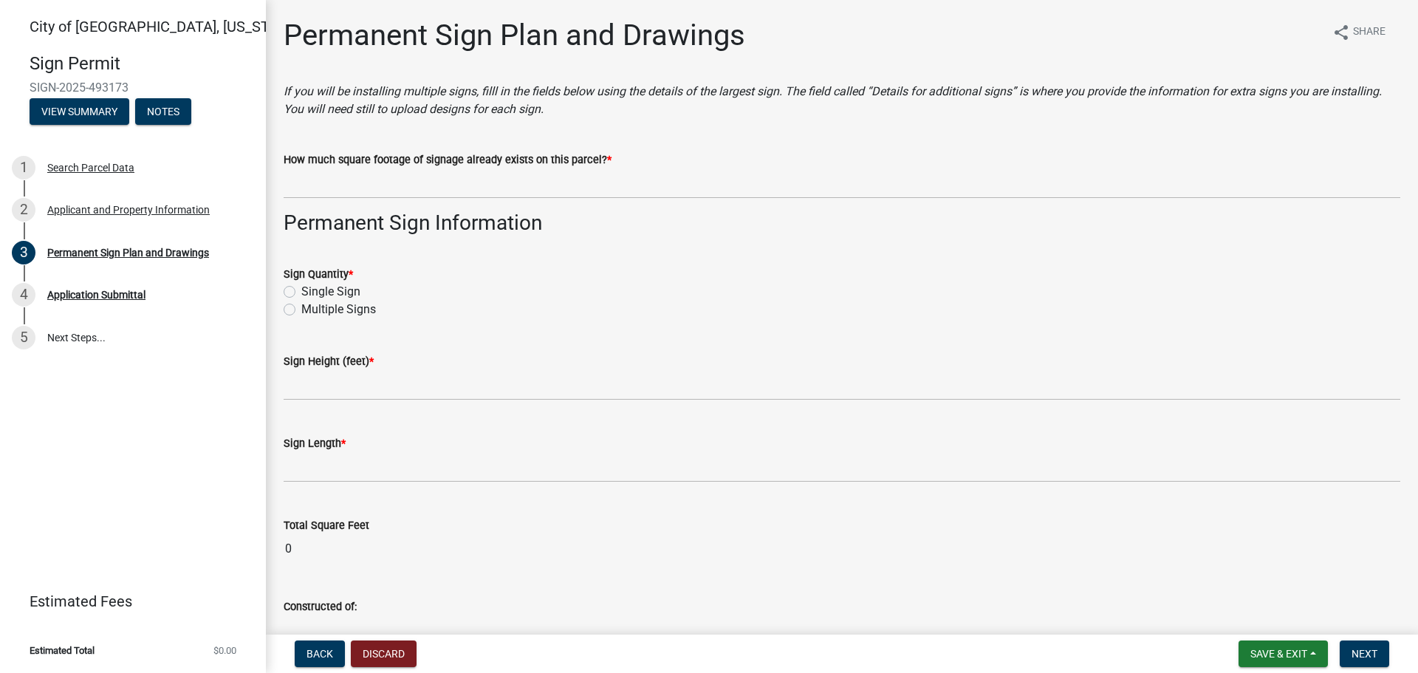
click at [301, 290] on label "Single Sign" at bounding box center [330, 292] width 59 height 18
click at [301, 290] on input "Single Sign" at bounding box center [306, 288] width 10 height 10
radio input "true"
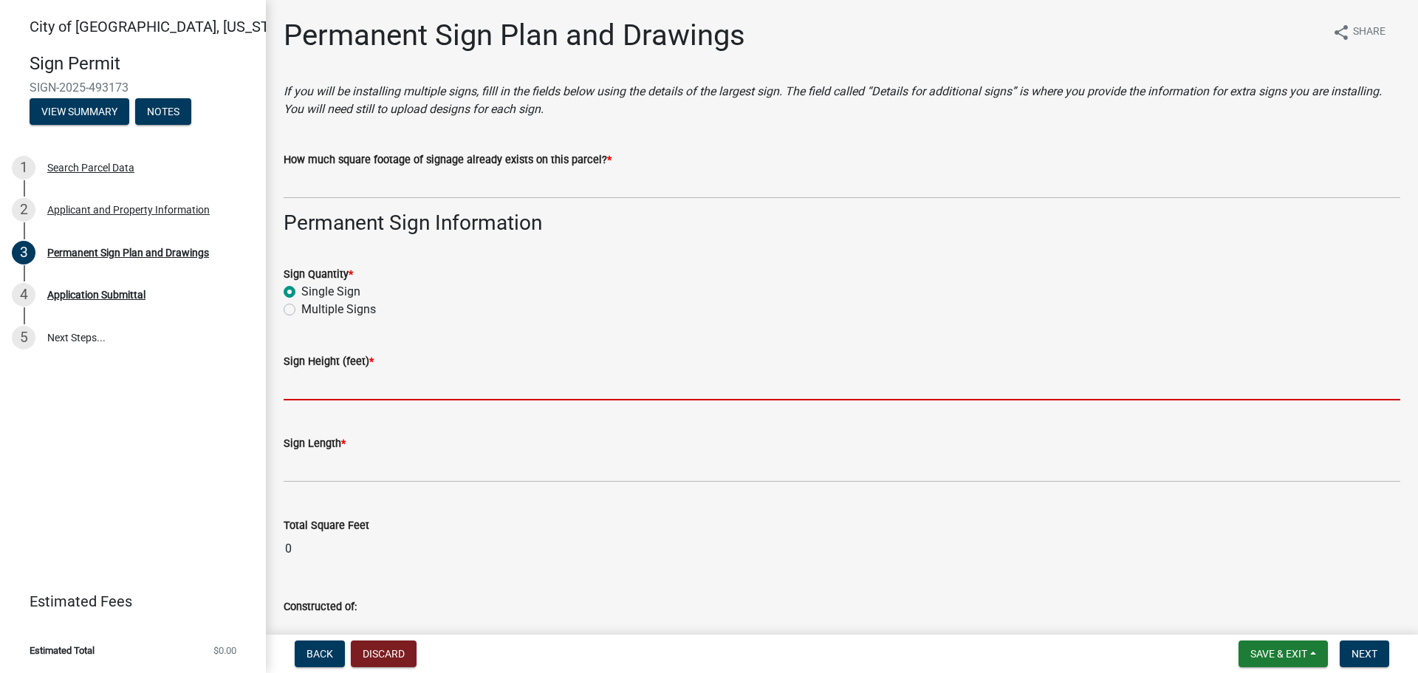
click at [349, 391] on input "text" at bounding box center [842, 385] width 1116 height 30
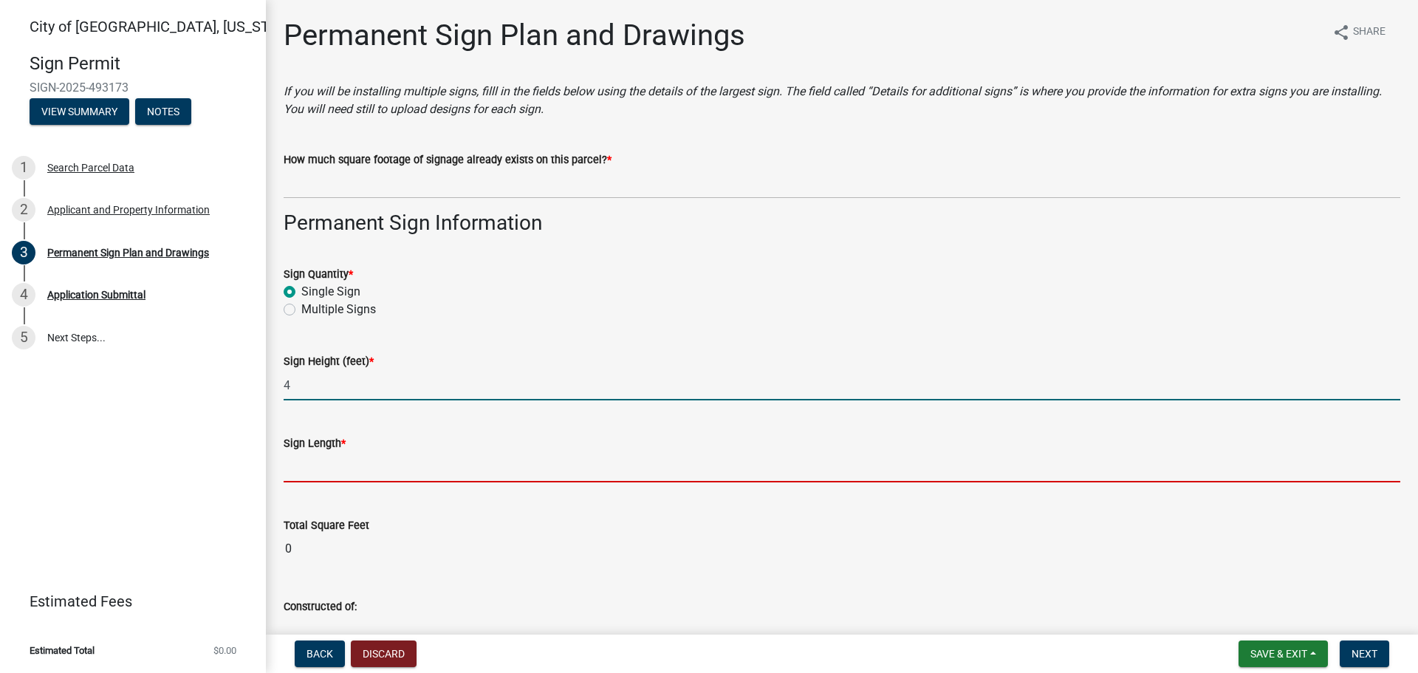
type input "4"
click at [340, 471] on input "text" at bounding box center [842, 467] width 1116 height 30
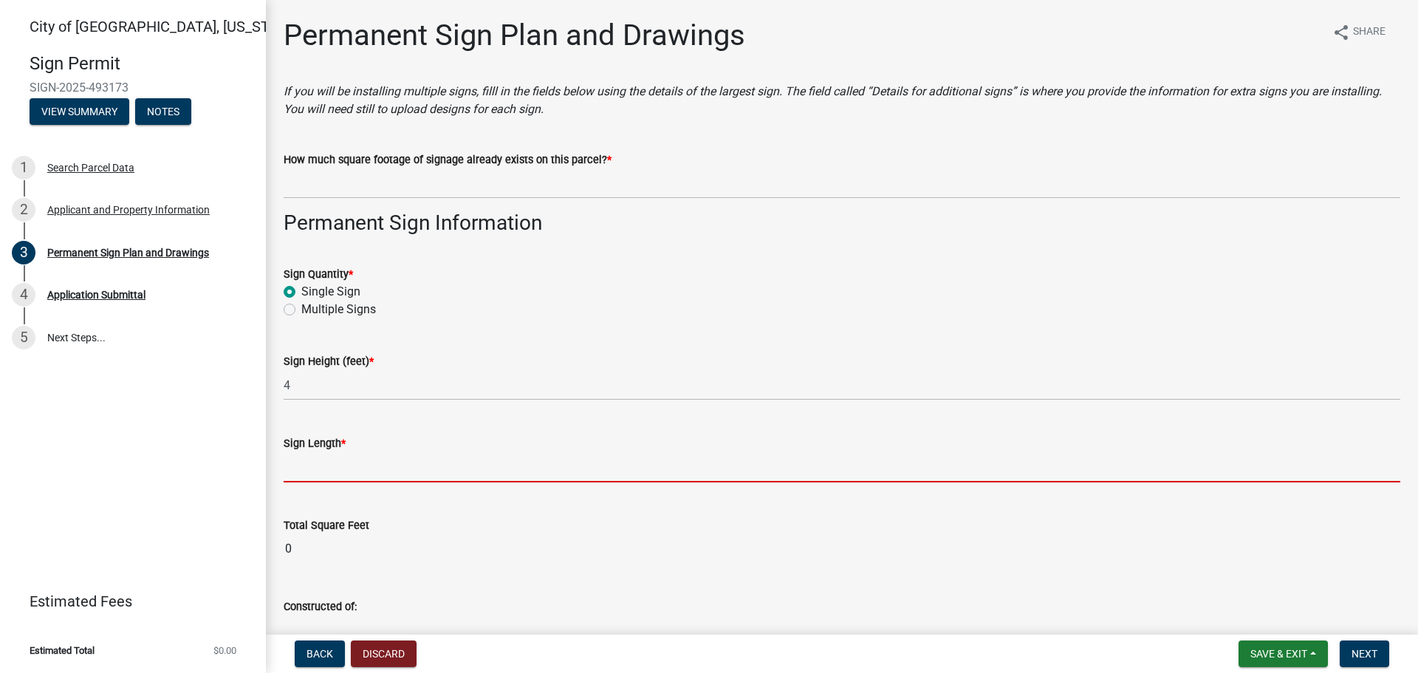
type input "9"
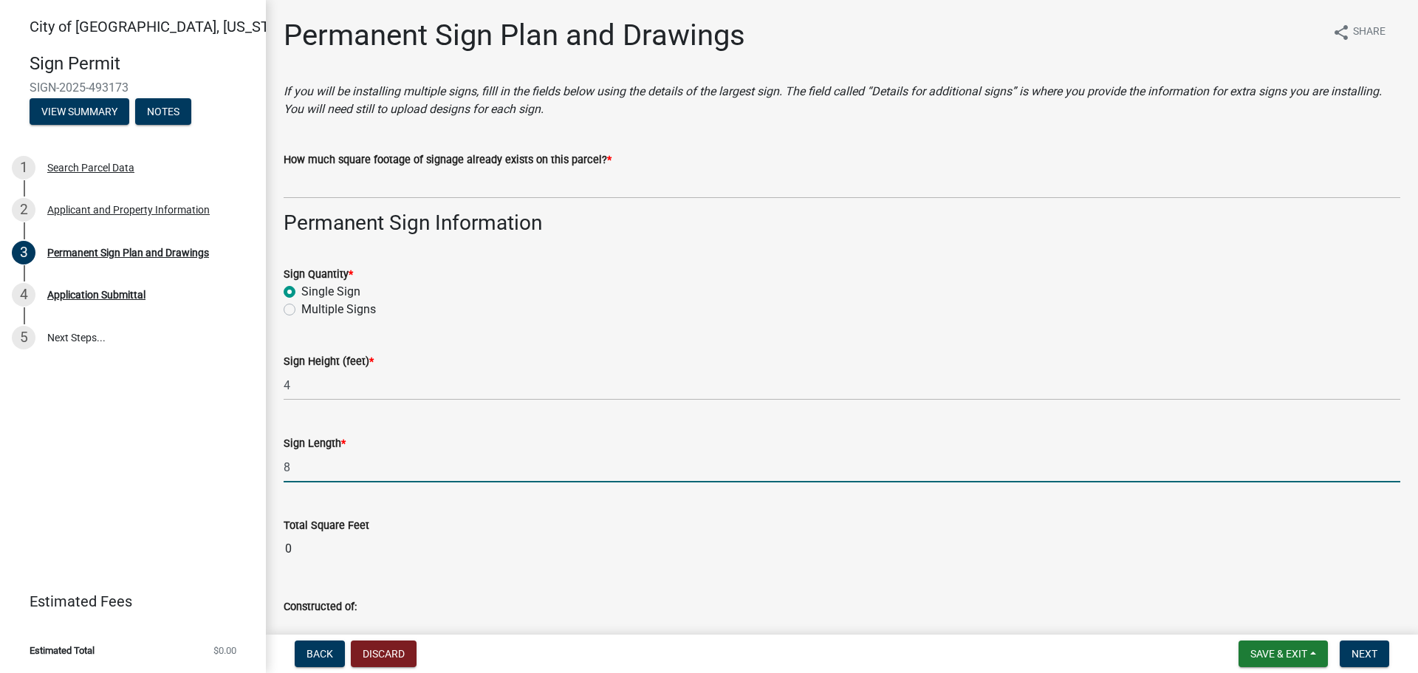
type input "8"
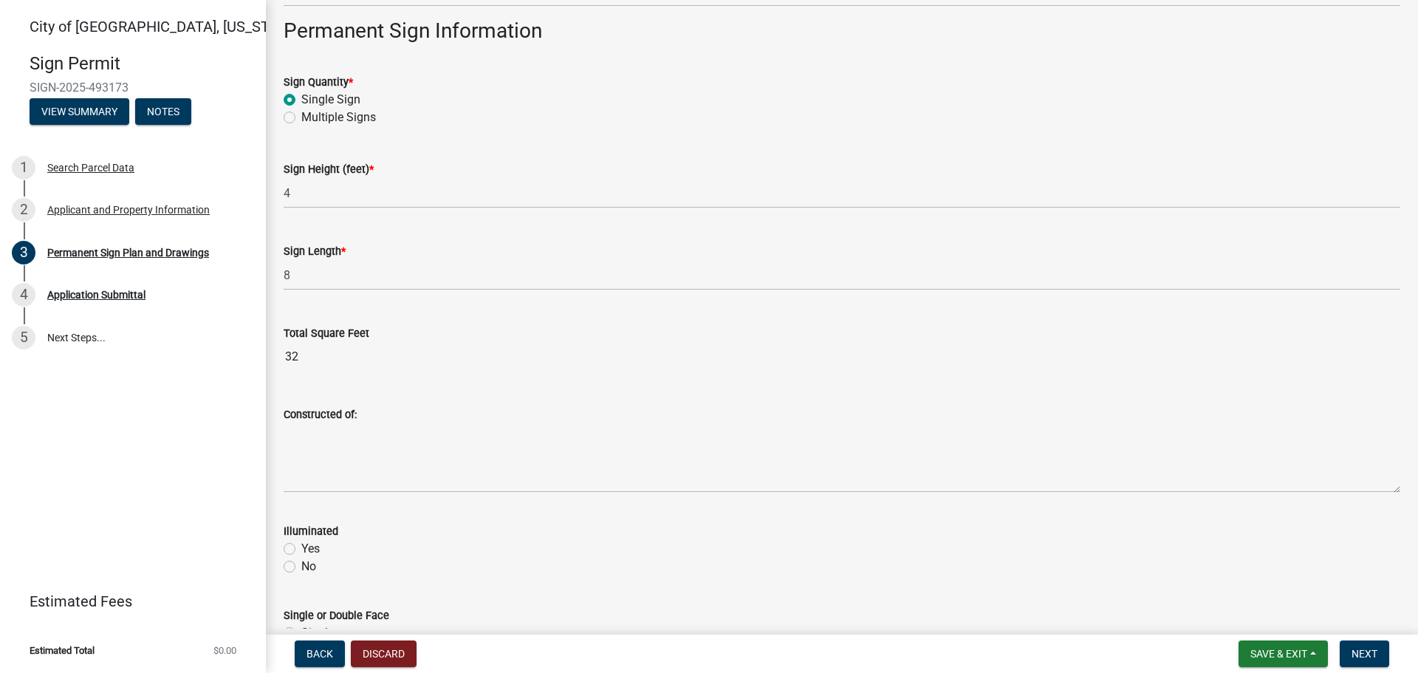
scroll to position [222, 0]
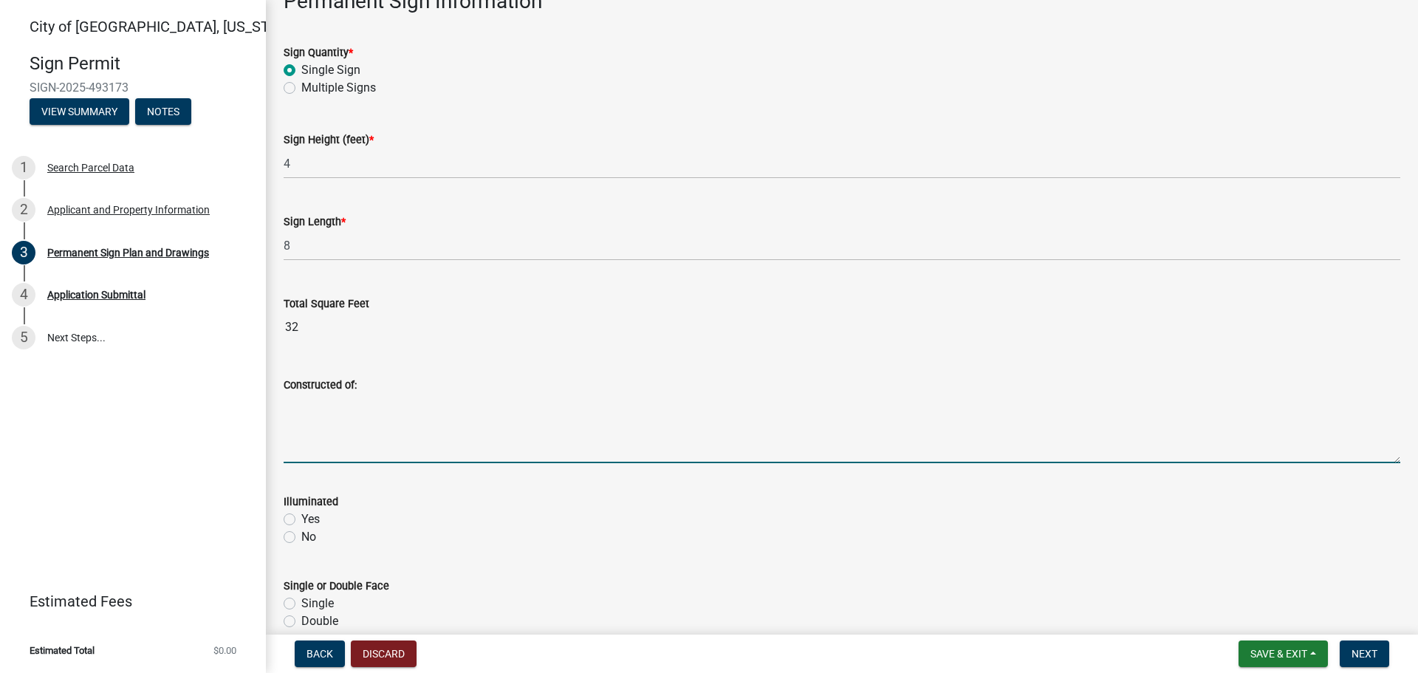
click at [317, 434] on textarea "Constructed of:" at bounding box center [842, 428] width 1116 height 69
type textarea "aluminum"
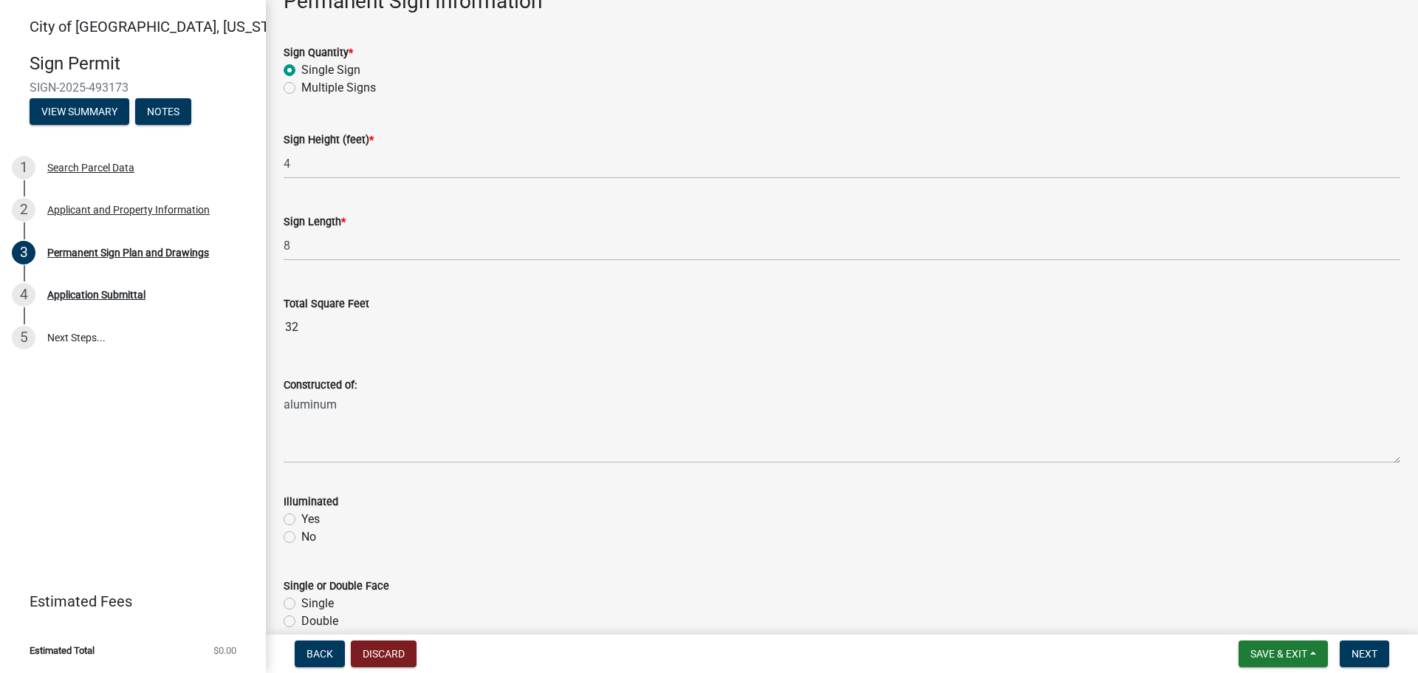
click at [301, 538] on label "No" at bounding box center [308, 537] width 15 height 18
click at [301, 538] on input "No" at bounding box center [306, 533] width 10 height 10
radio input "true"
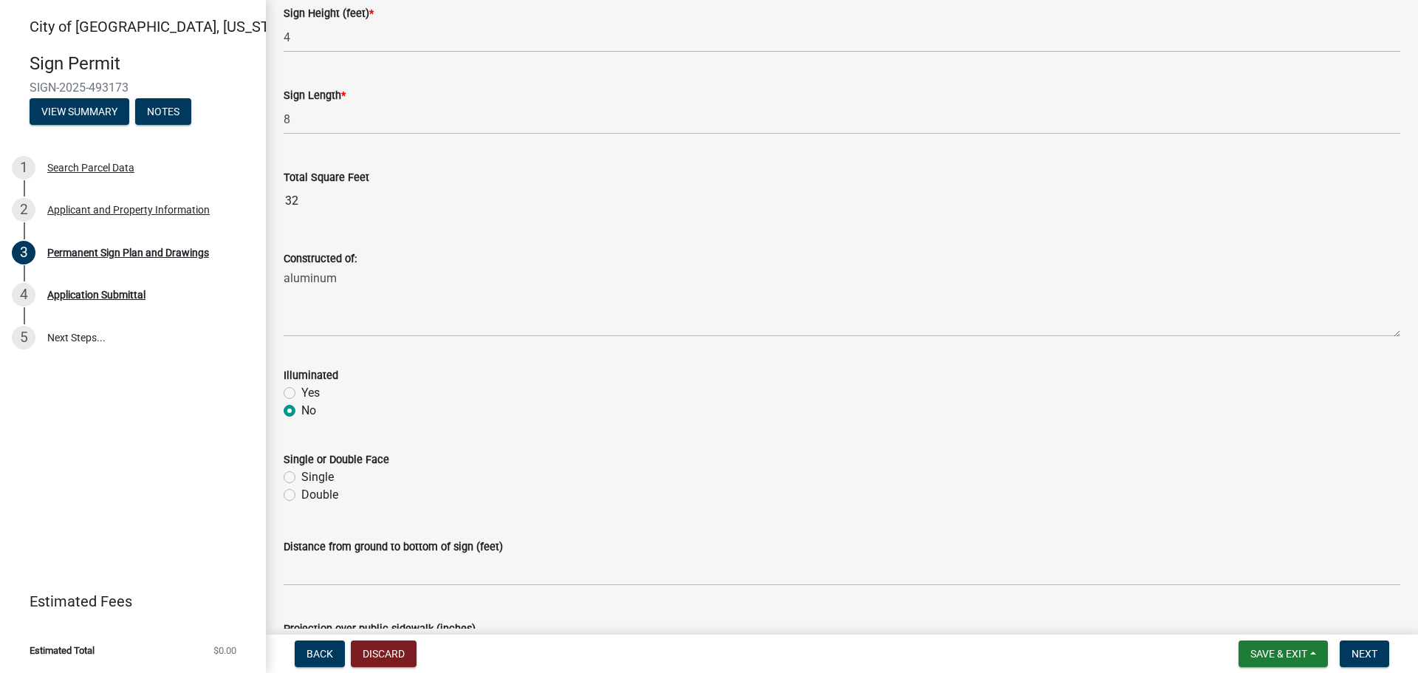
scroll to position [369, 0]
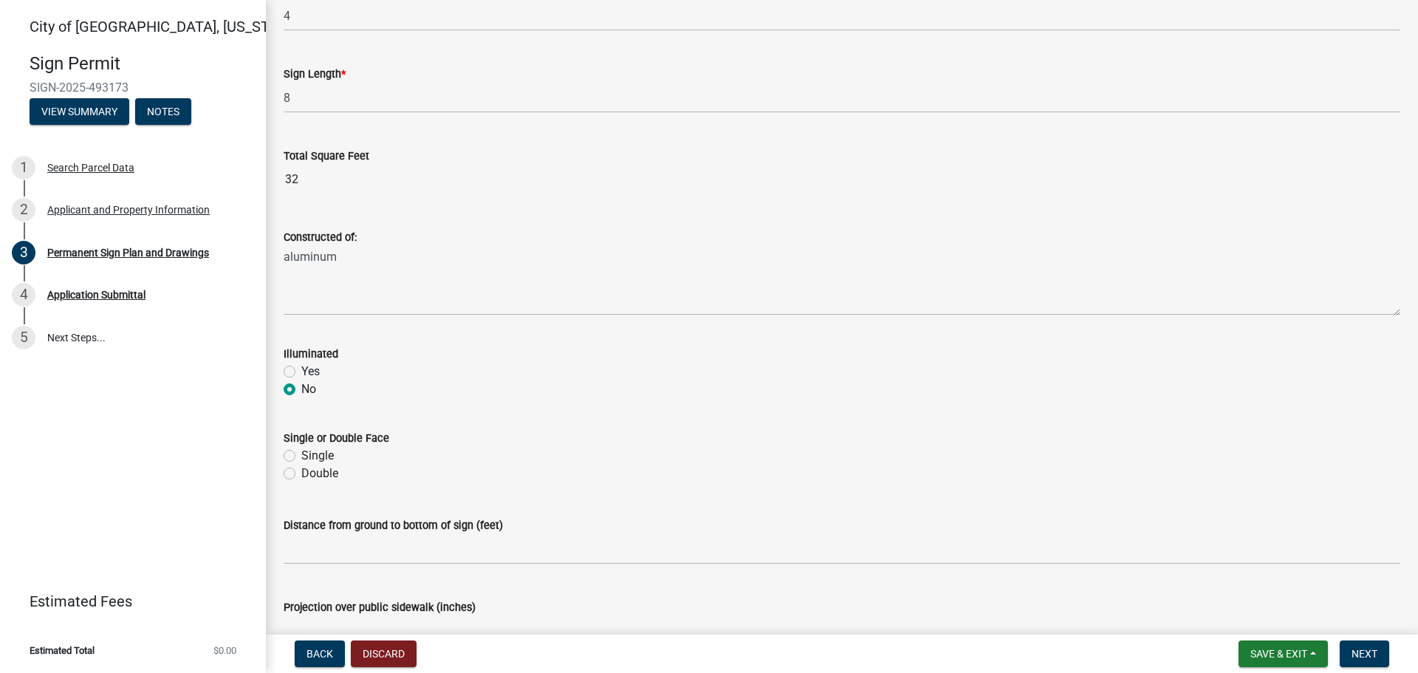
click at [301, 472] on label "Double" at bounding box center [319, 473] width 37 height 18
click at [301, 472] on input "Double" at bounding box center [306, 469] width 10 height 10
radio input "true"
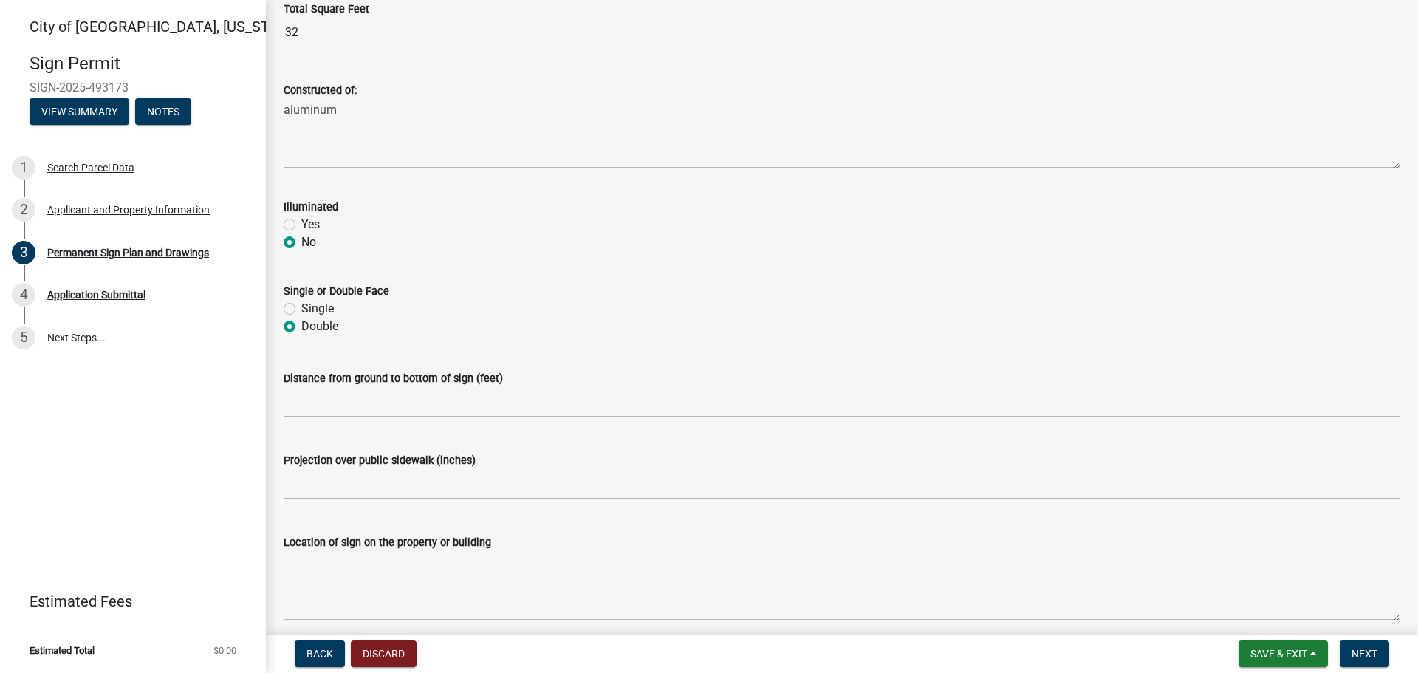
scroll to position [517, 0]
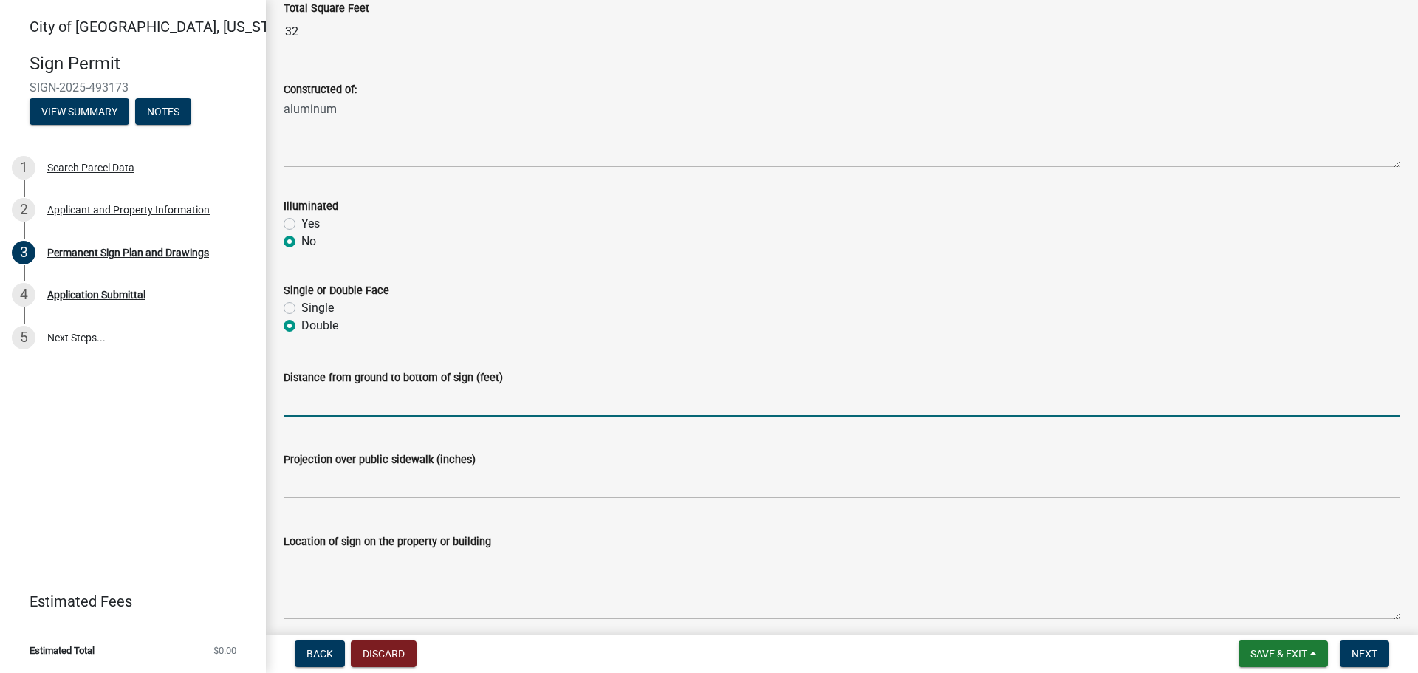
click at [355, 405] on input "text" at bounding box center [842, 401] width 1116 height 30
type input "2"
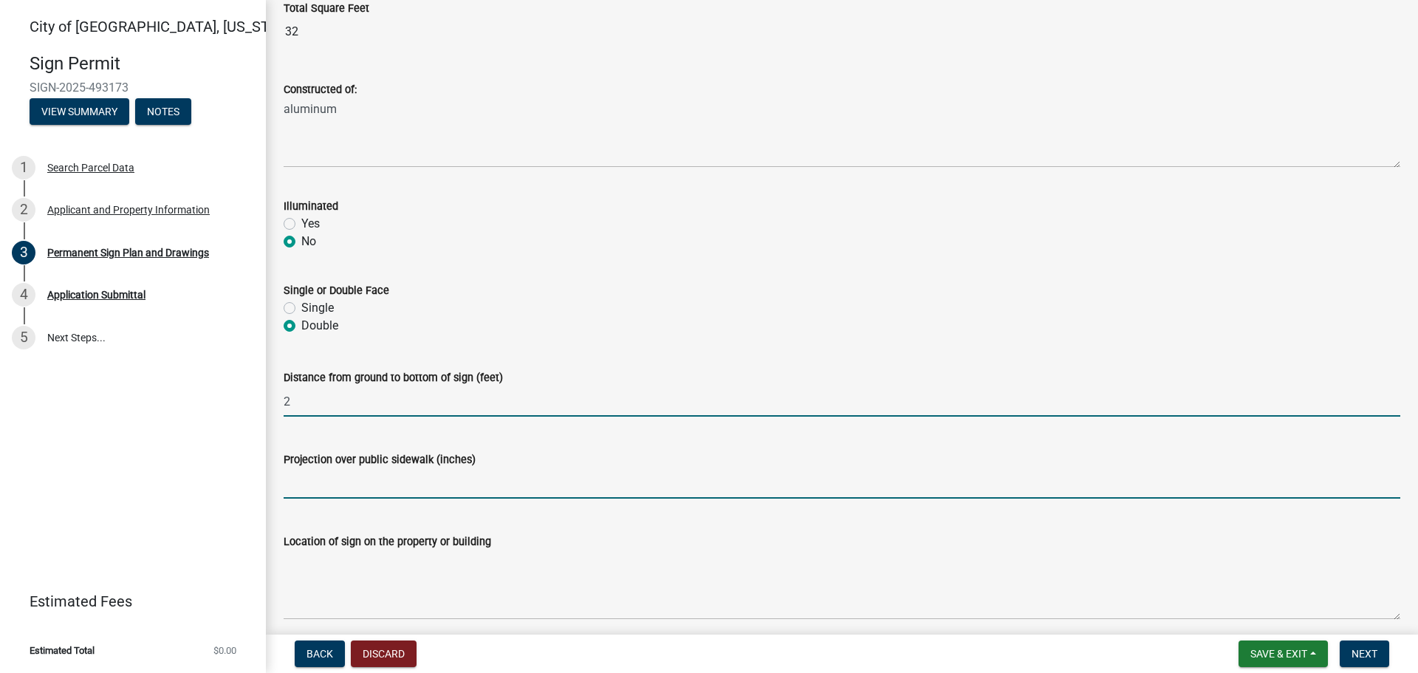
click at [337, 488] on input "text" at bounding box center [842, 483] width 1116 height 30
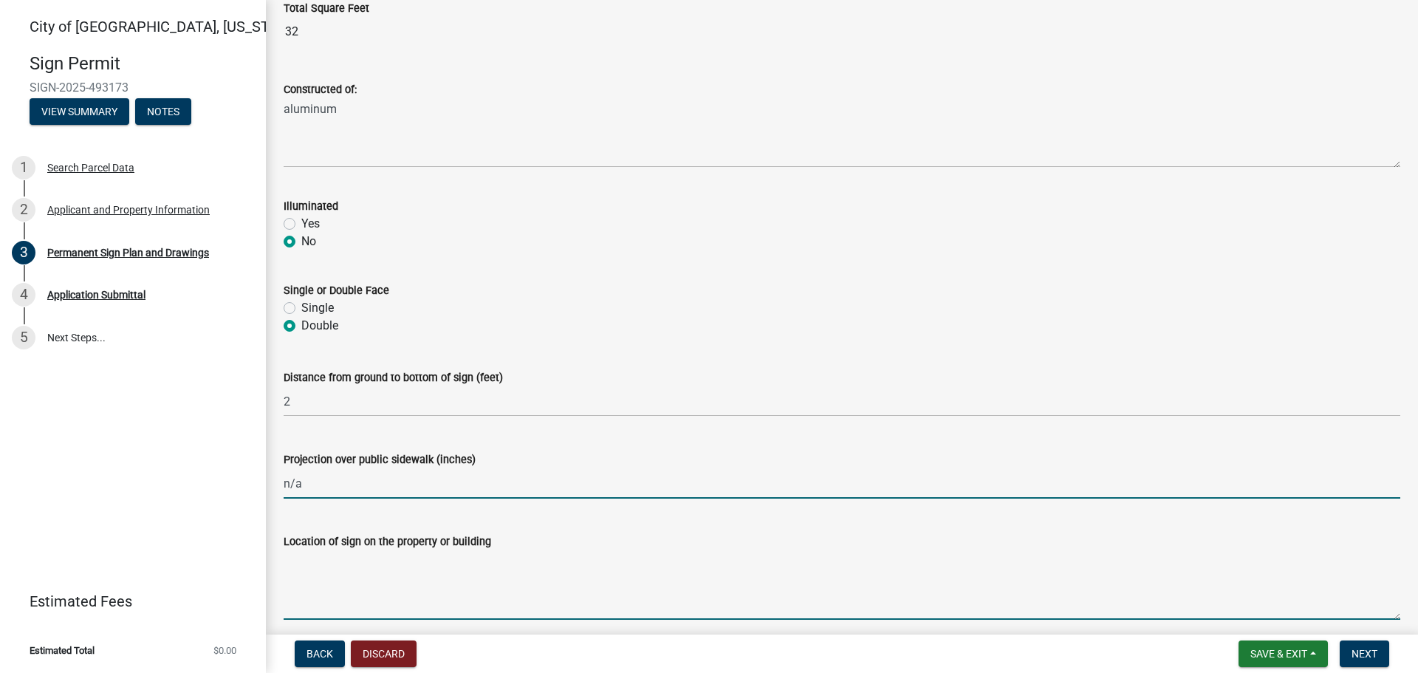
type input "0"
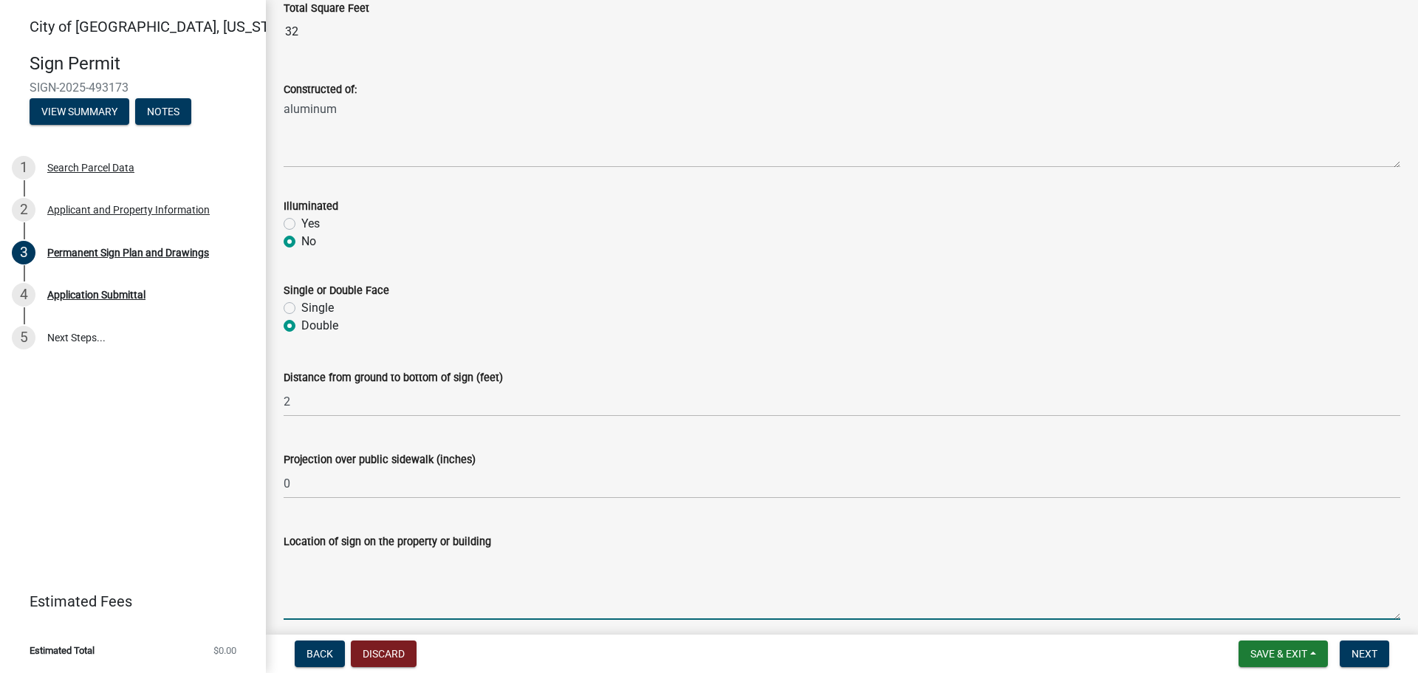
click at [322, 601] on textarea "Location of sign on the property or building" at bounding box center [842, 584] width 1116 height 69
type textarea "5"
click at [306, 580] on textarea "Location of sign on the property or building" at bounding box center [842, 584] width 1116 height 69
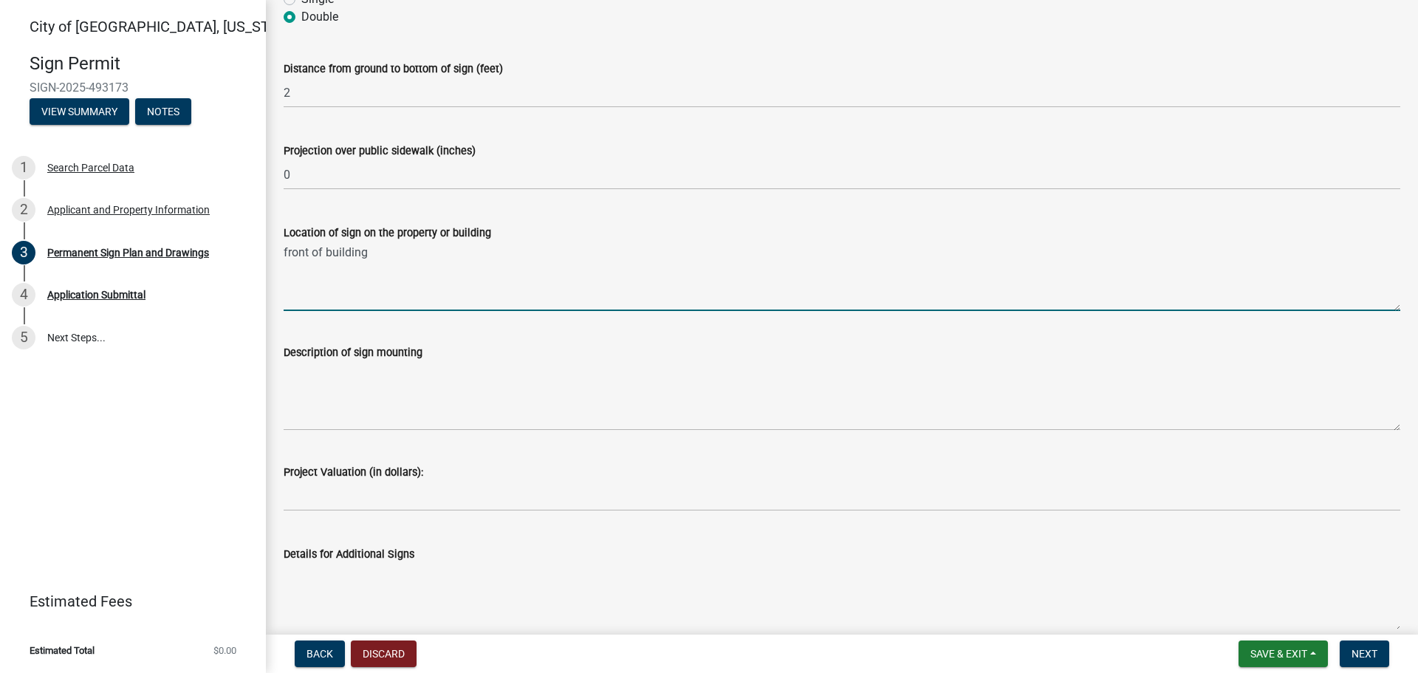
scroll to position [859, 0]
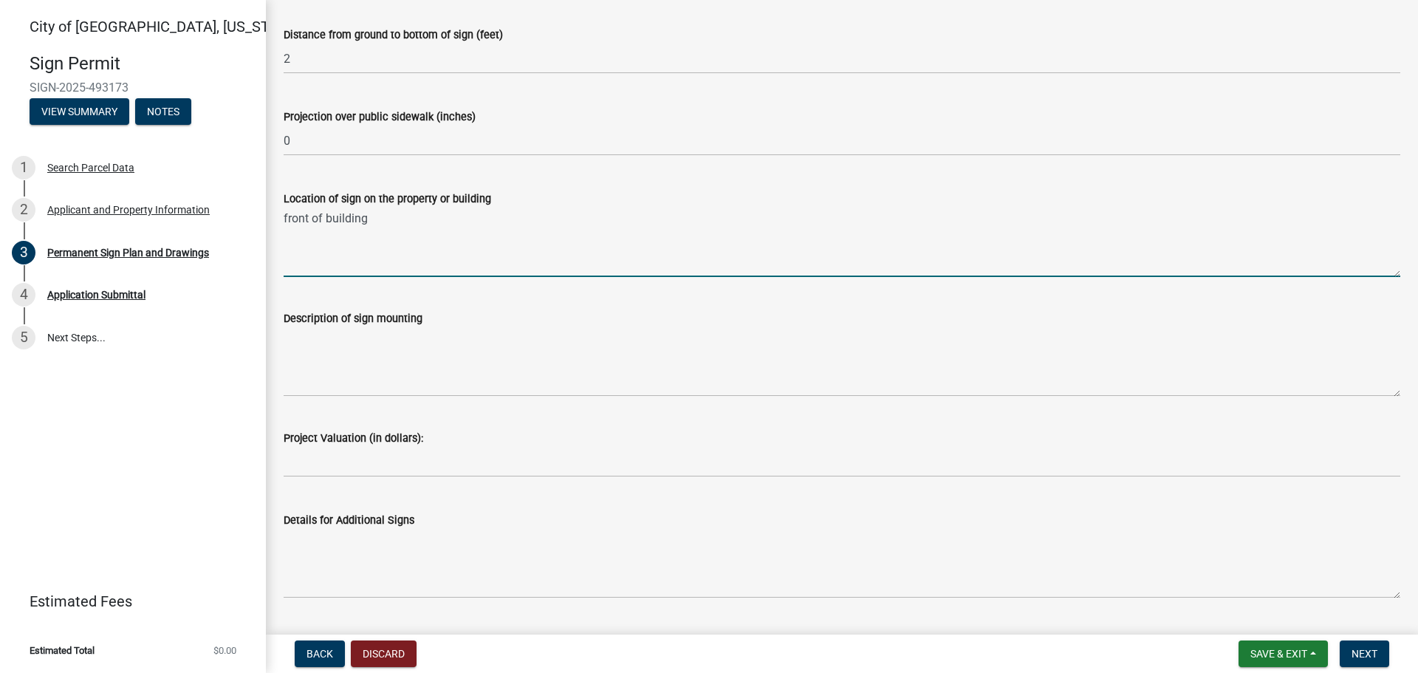
type textarea "front of building"
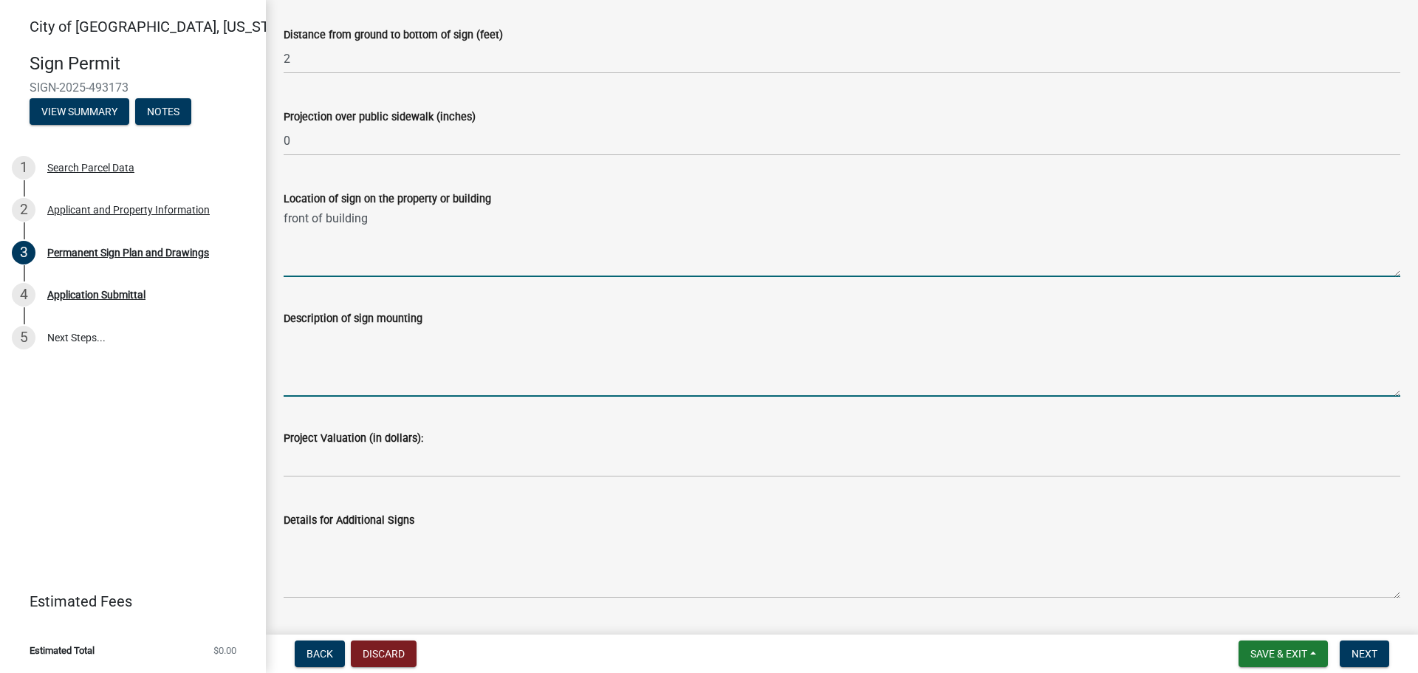
click at [315, 391] on textarea "Description of sign mounting" at bounding box center [842, 361] width 1116 height 69
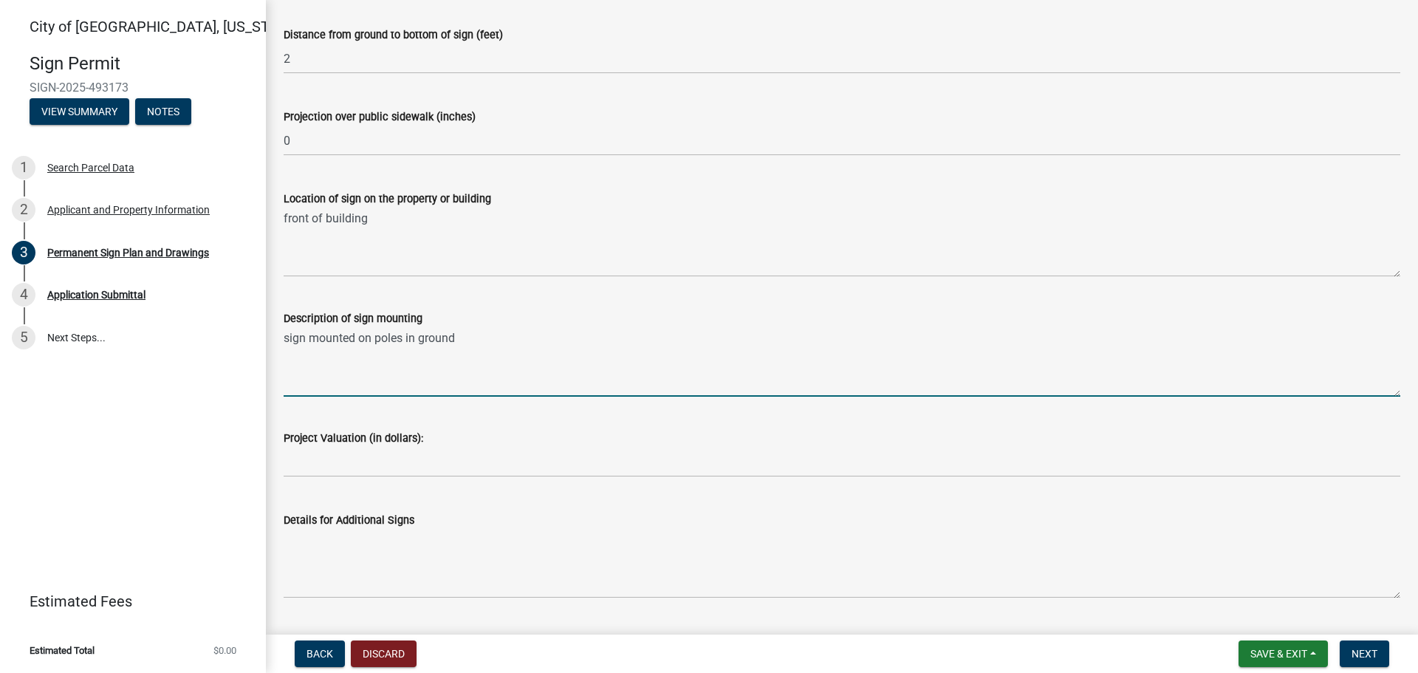
type textarea "sign mounted on poles in ground"
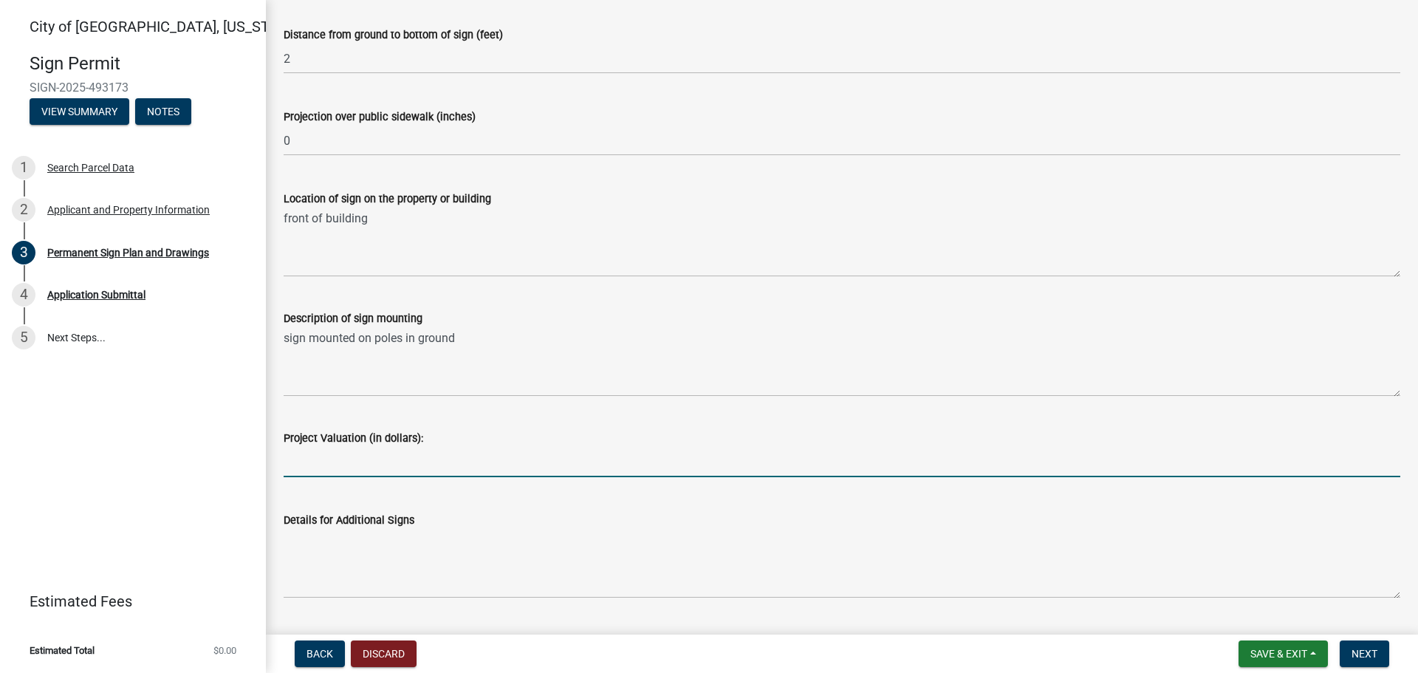
click at [380, 450] on input "text" at bounding box center [842, 462] width 1116 height 30
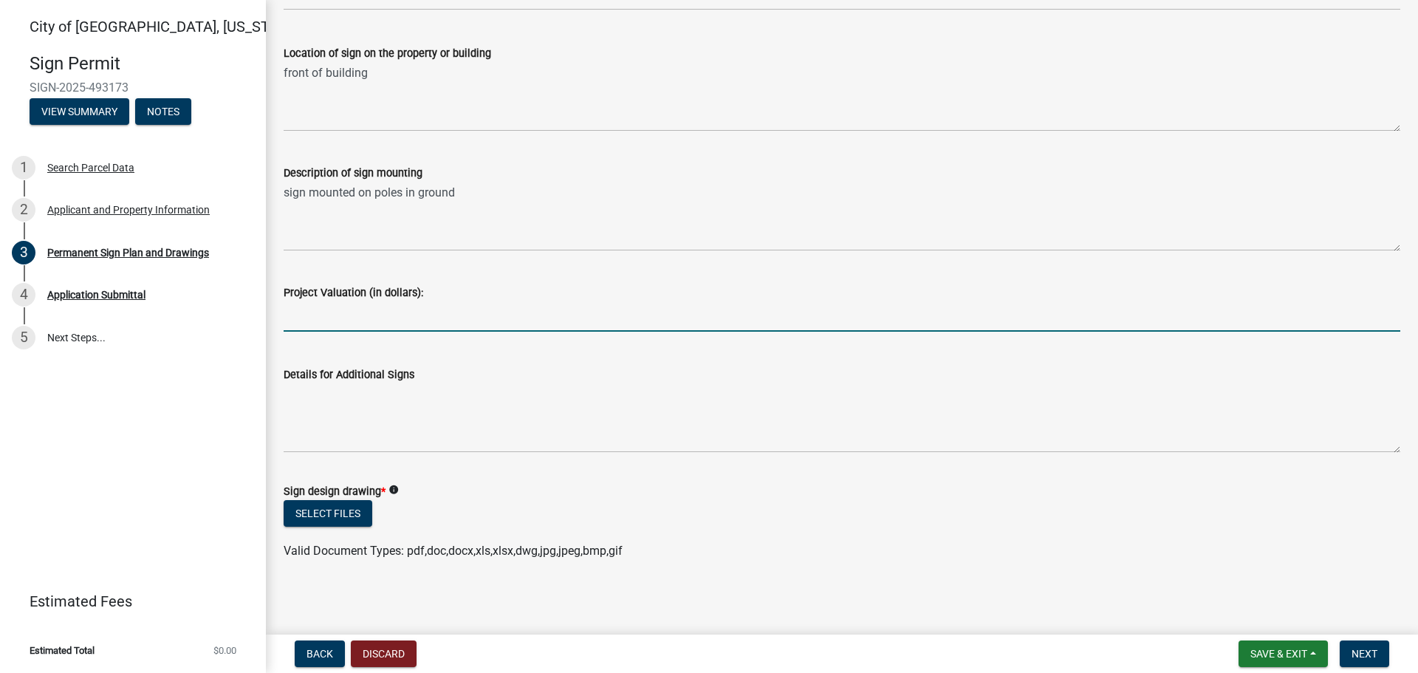
scroll to position [1007, 0]
